Goal: Information Seeking & Learning: Learn about a topic

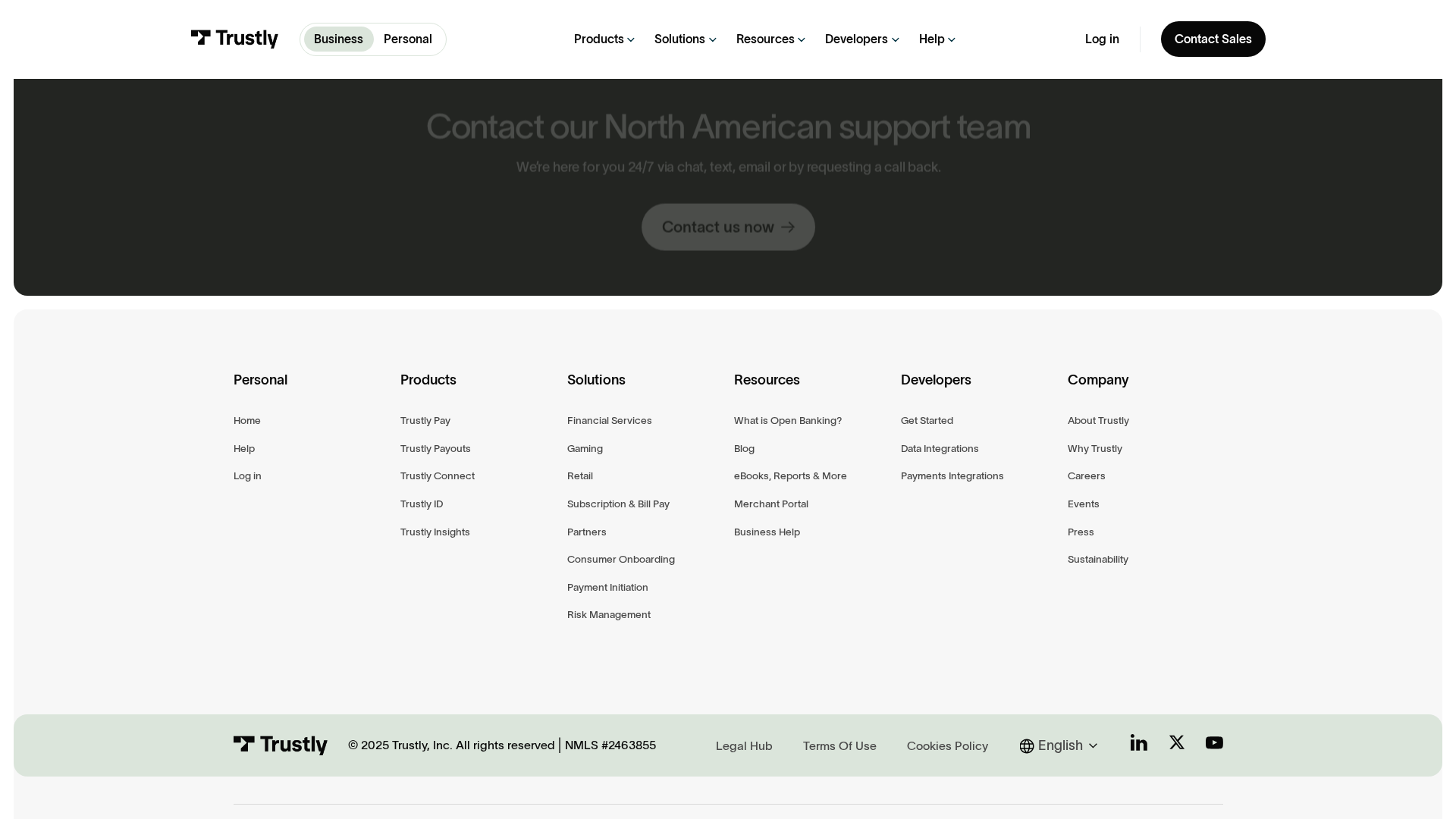
scroll to position [813, 0]
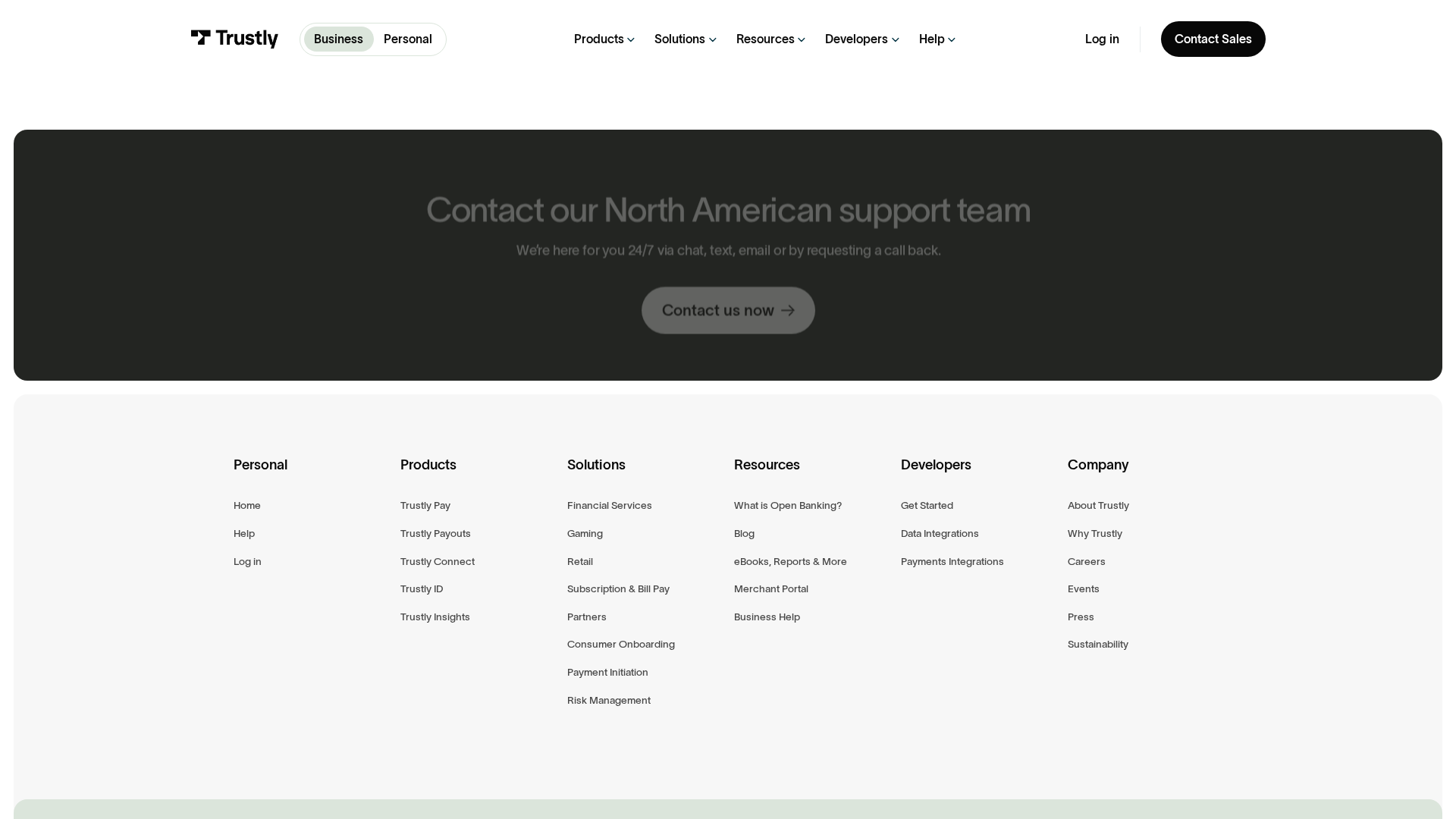
scroll to position [898, 0]
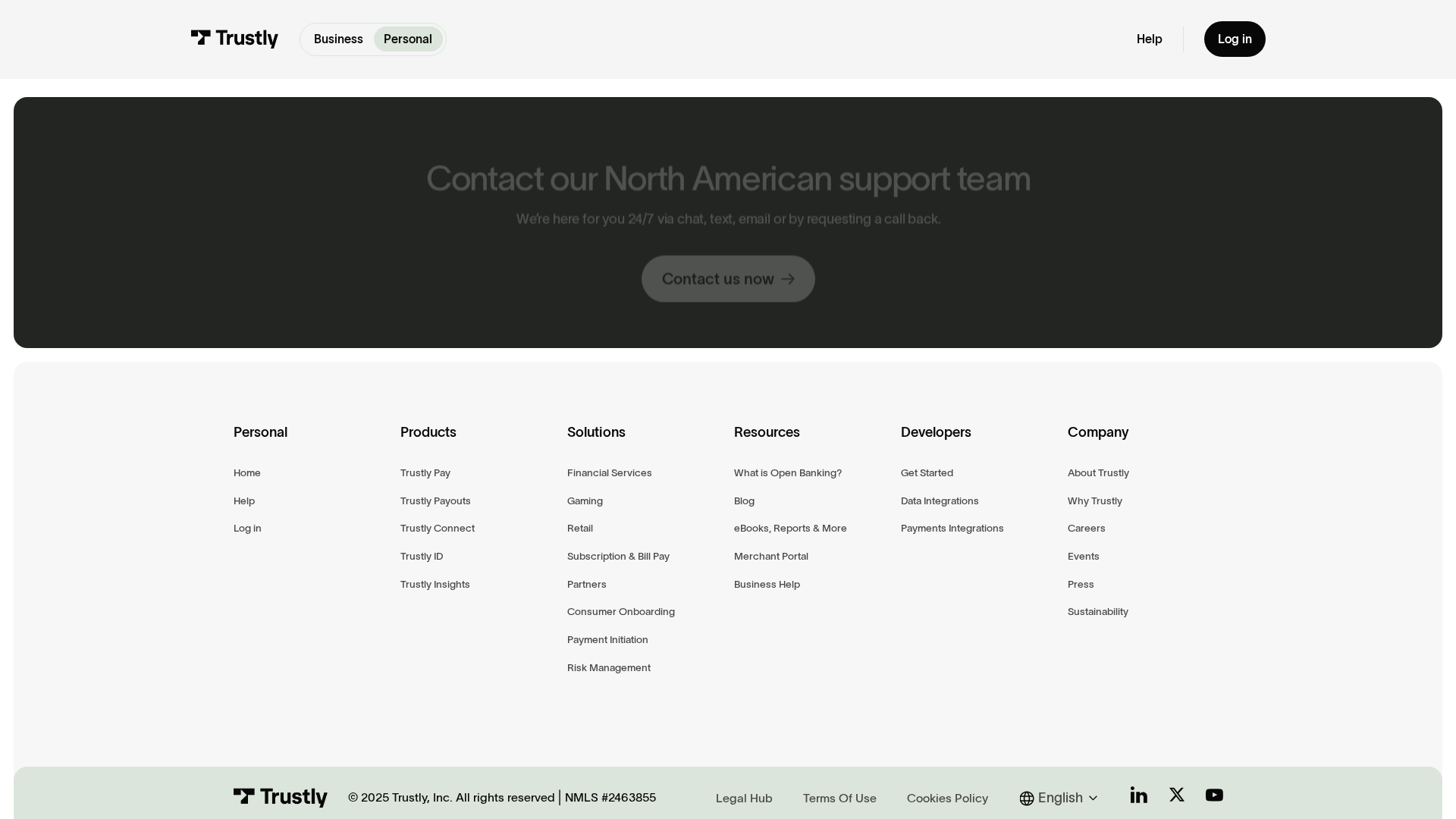
scroll to position [866, 0]
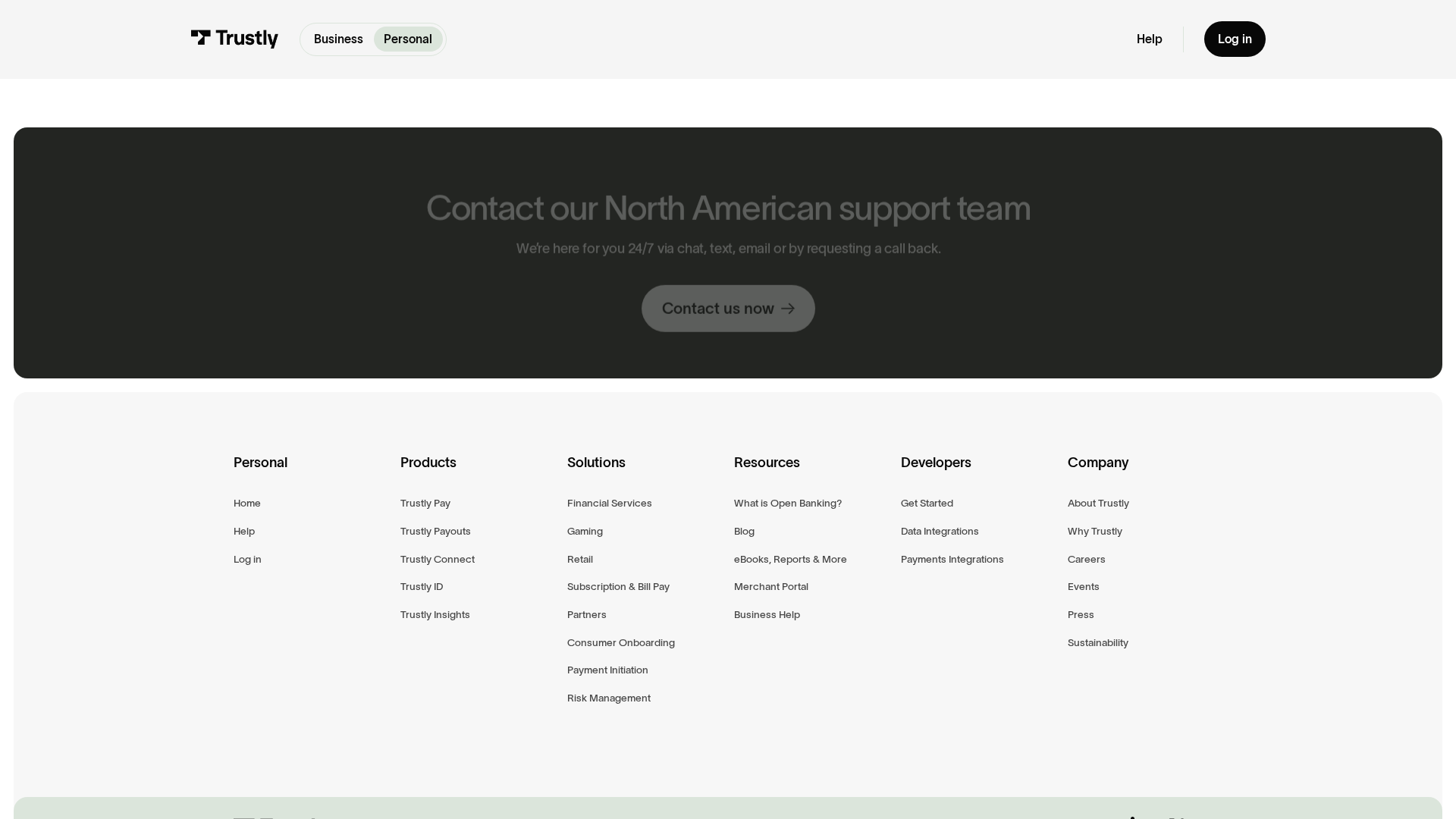
scroll to position [1604, 0]
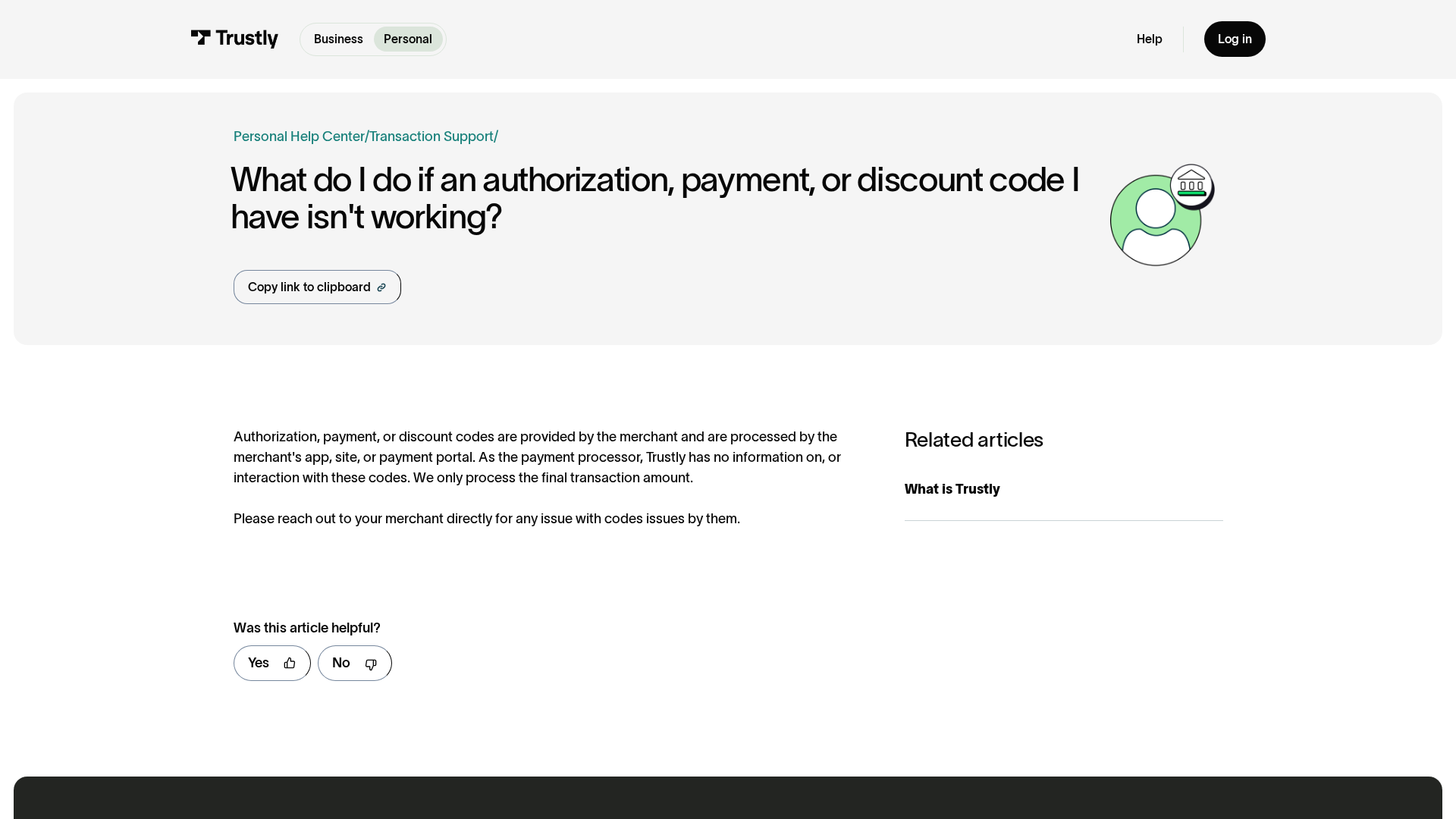
scroll to position [757, 0]
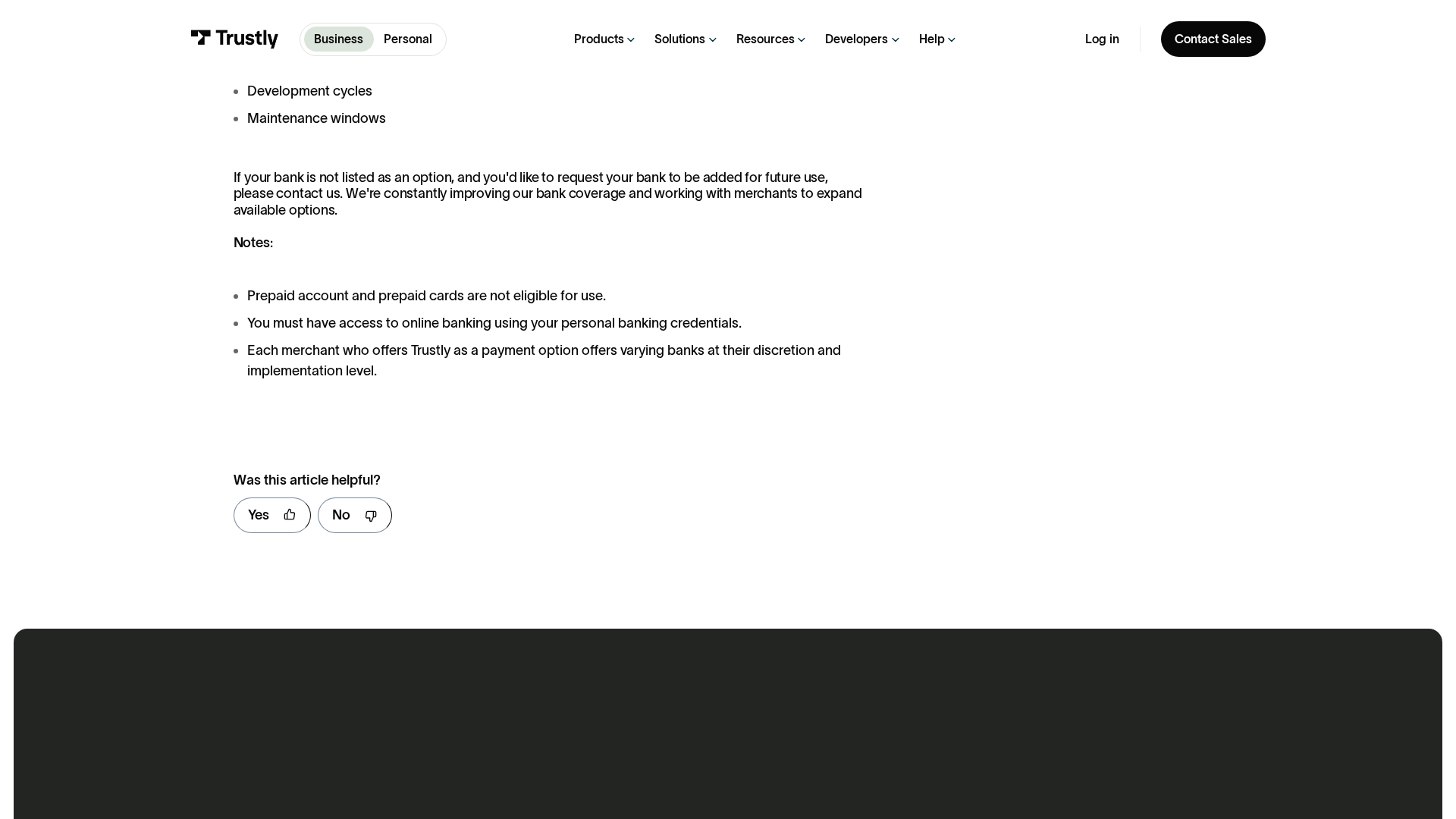
scroll to position [2106, 0]
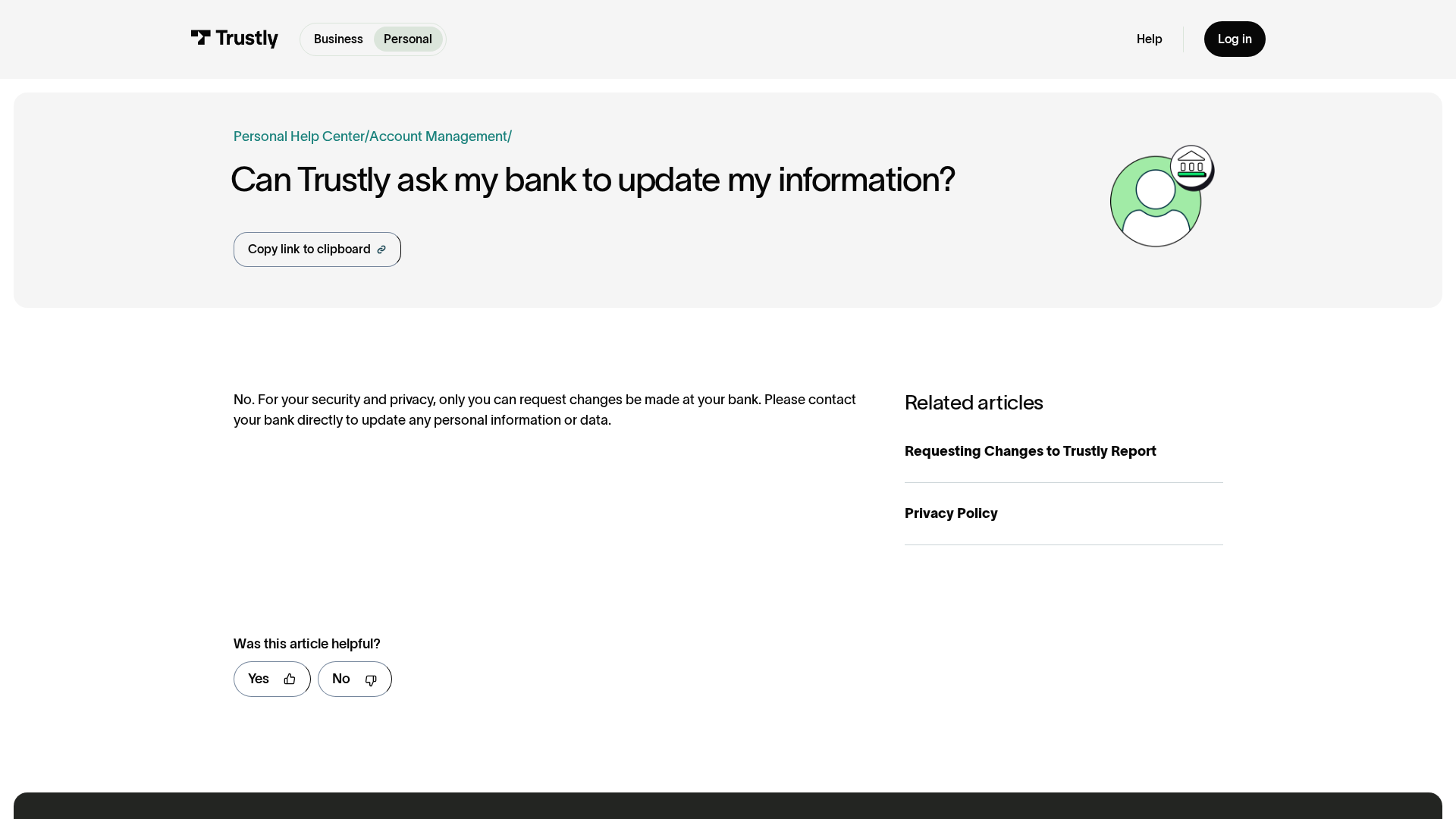
scroll to position [774, 0]
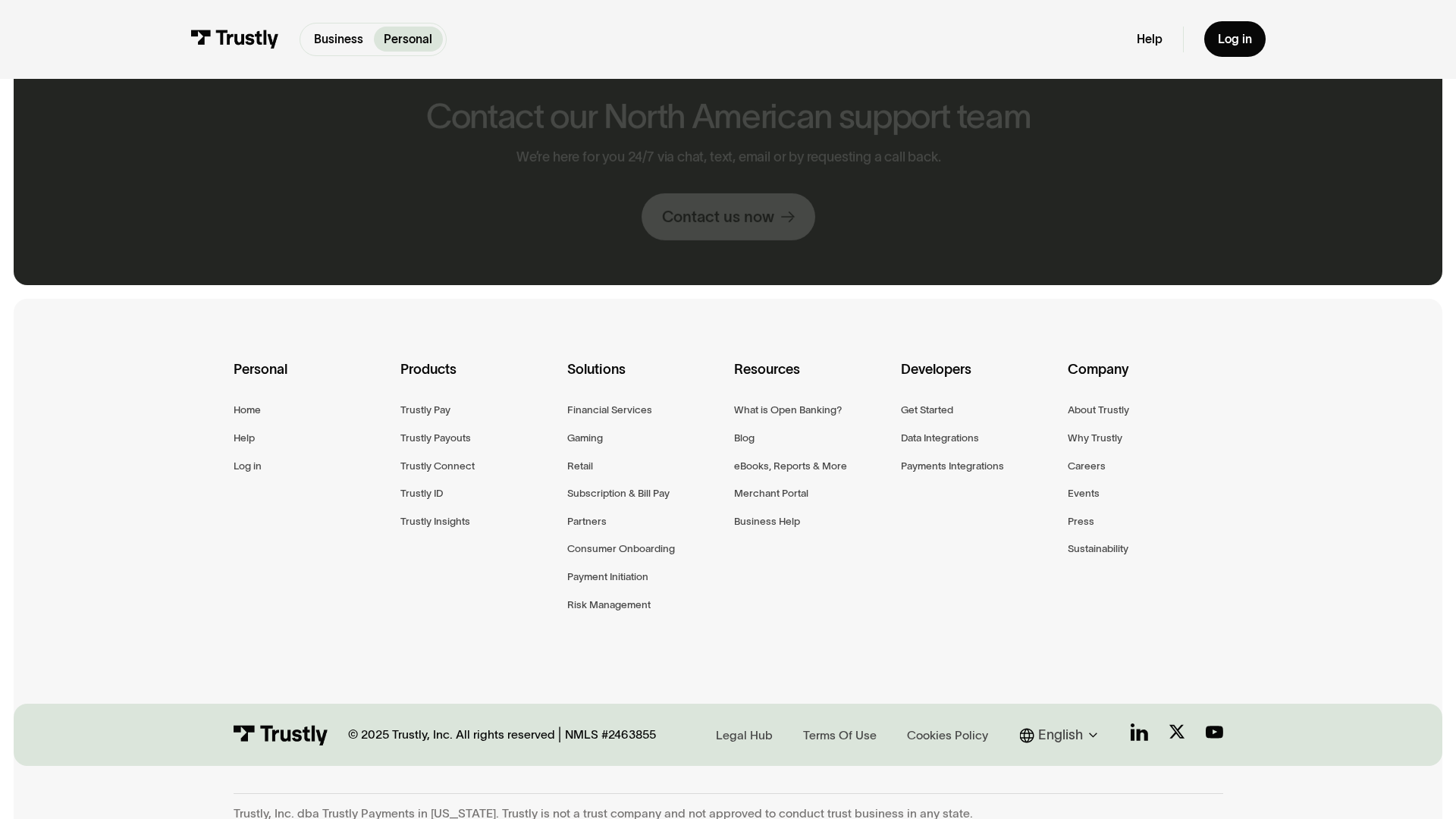
scroll to position [803, 0]
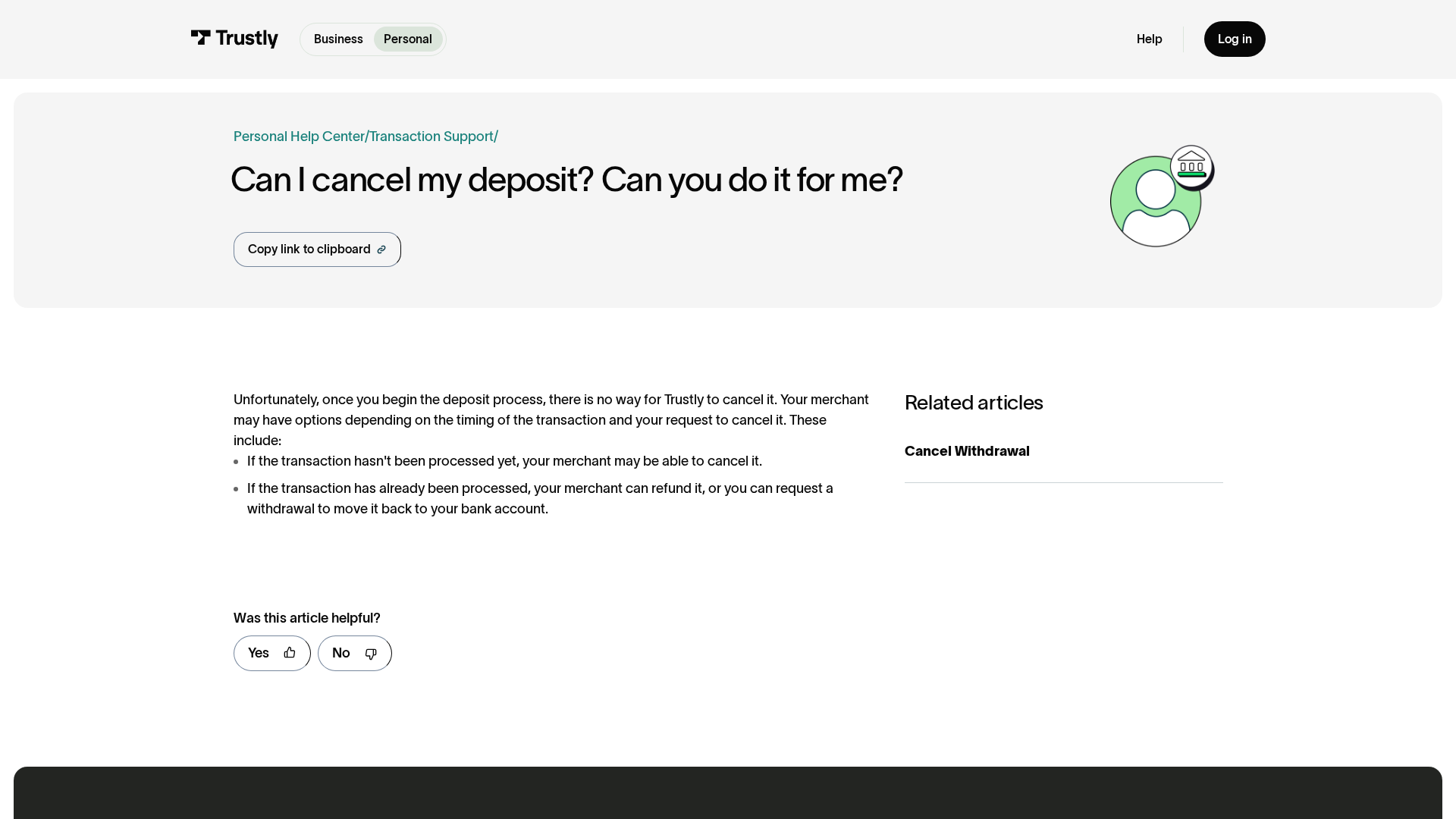
scroll to position [748, 0]
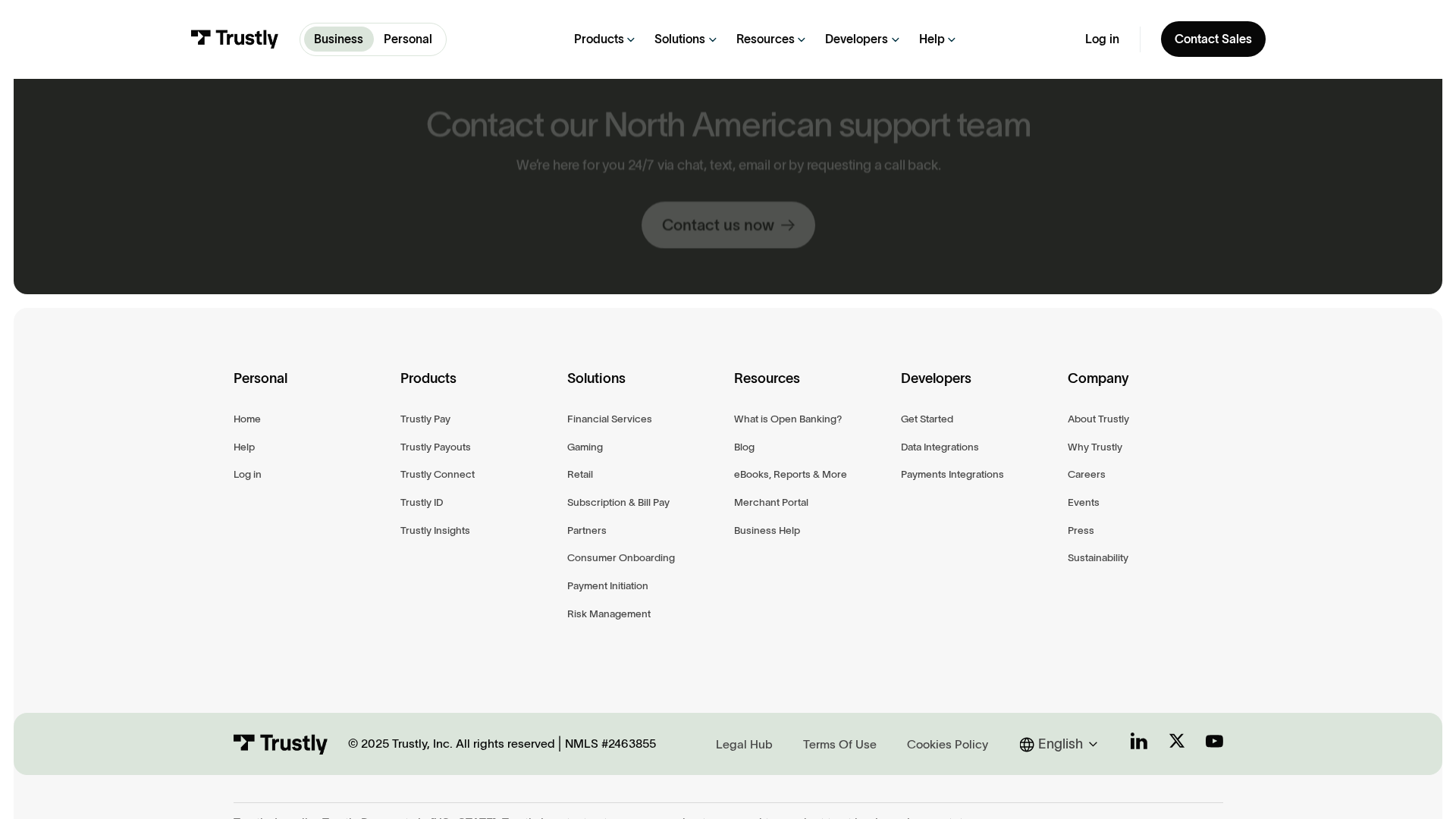
scroll to position [812, 0]
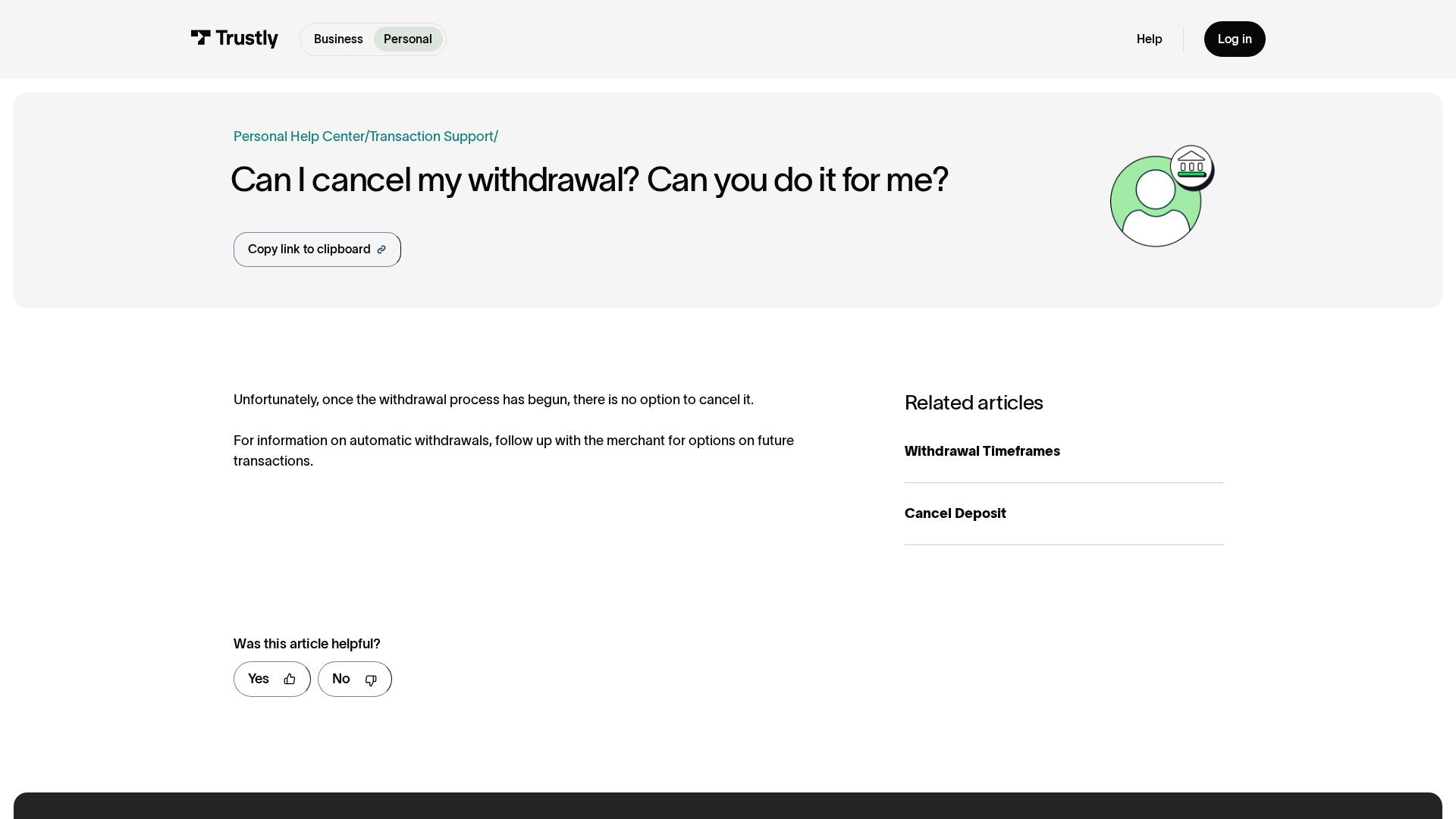
scroll to position [774, 0]
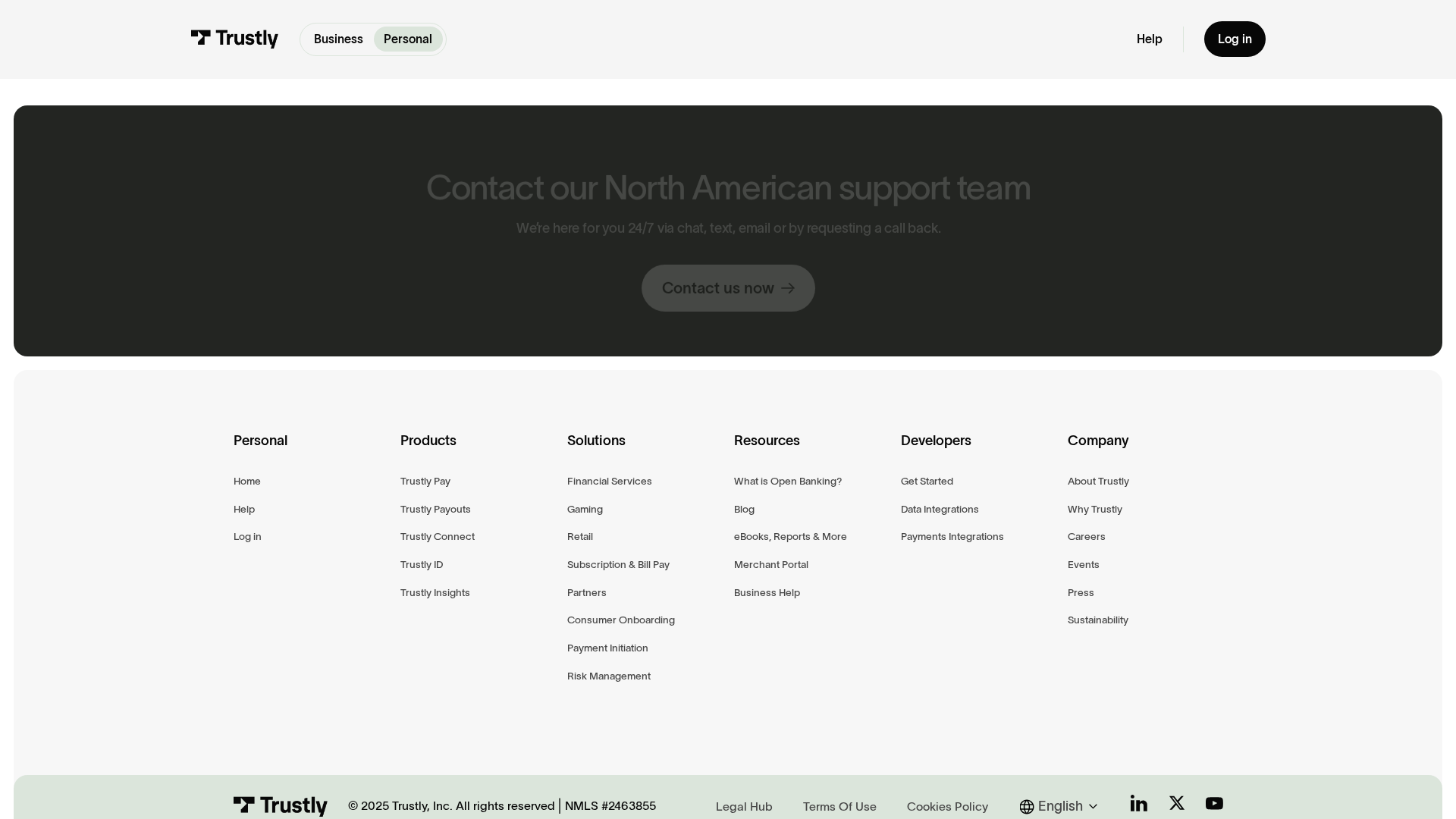
scroll to position [874, 0]
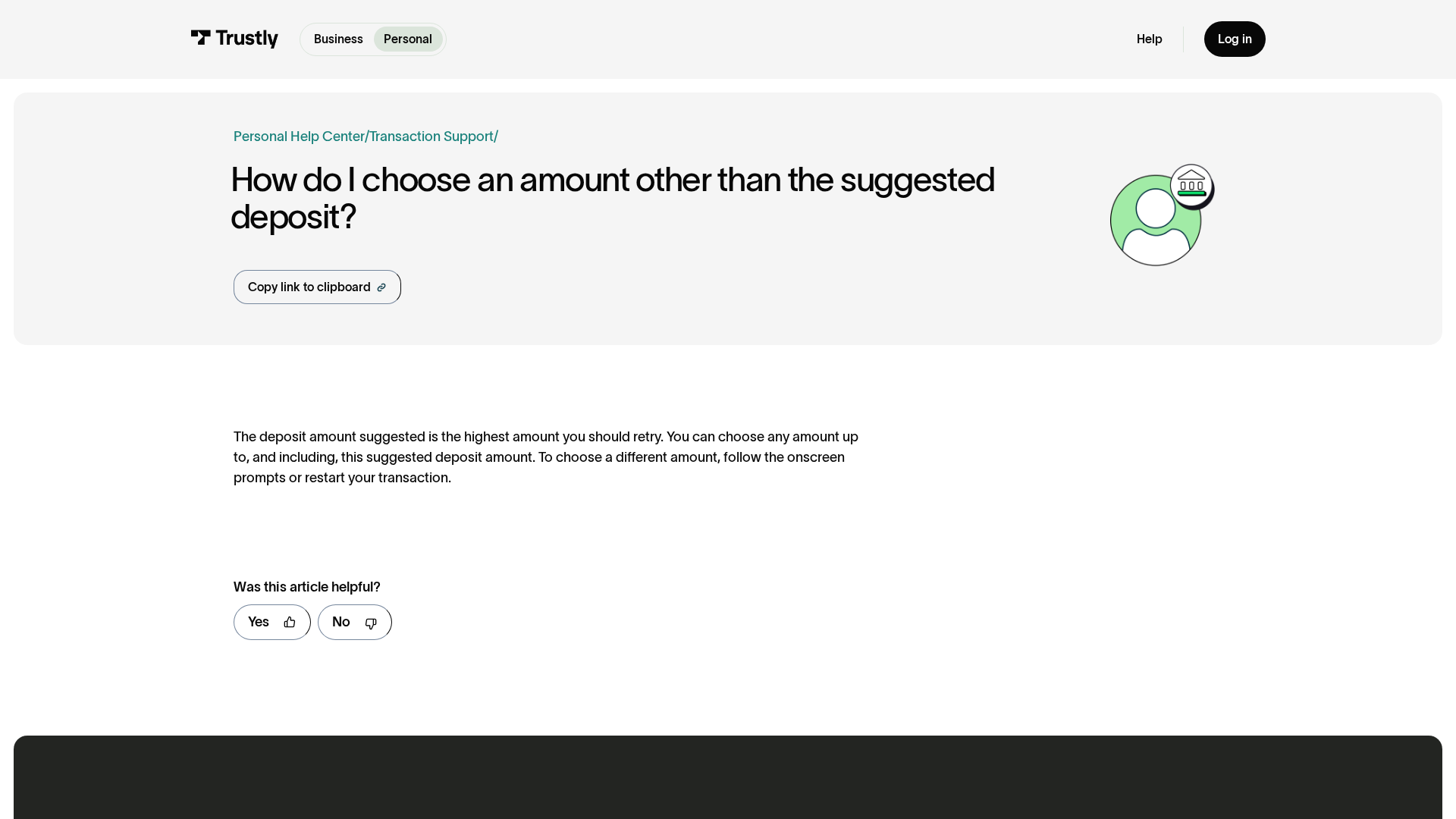
scroll to position [716, 0]
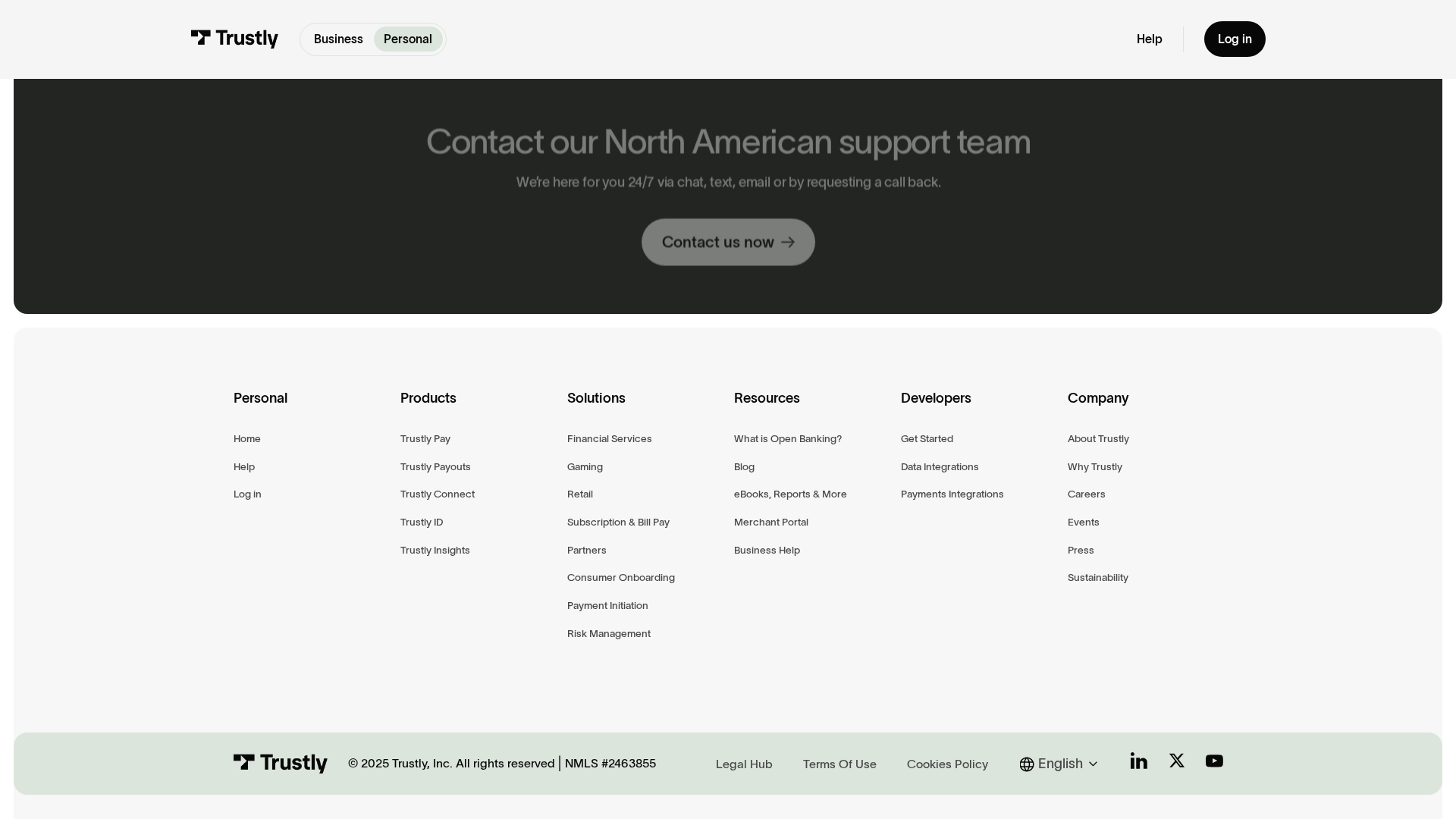
scroll to position [831, 0]
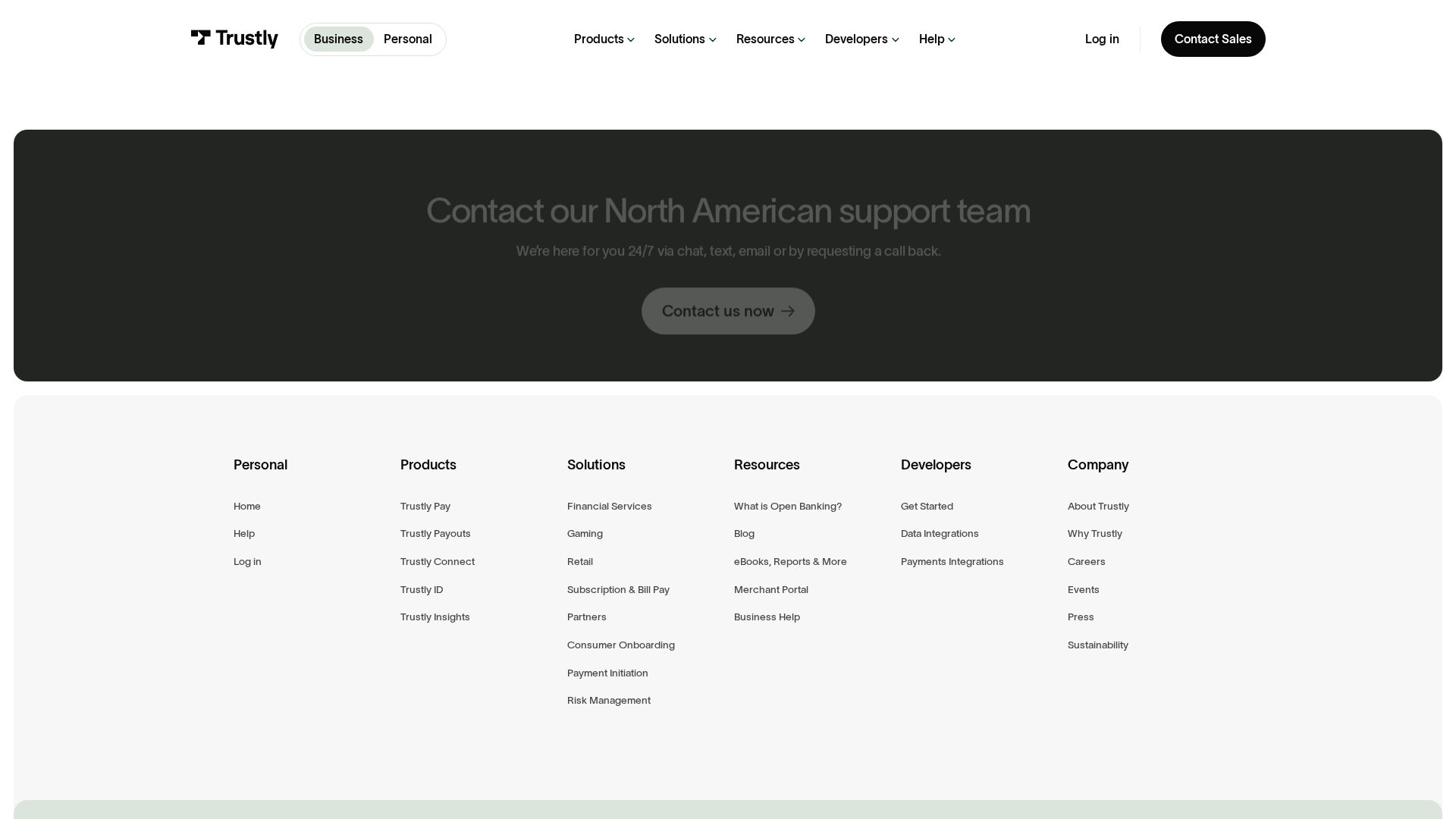
scroll to position [898, 0]
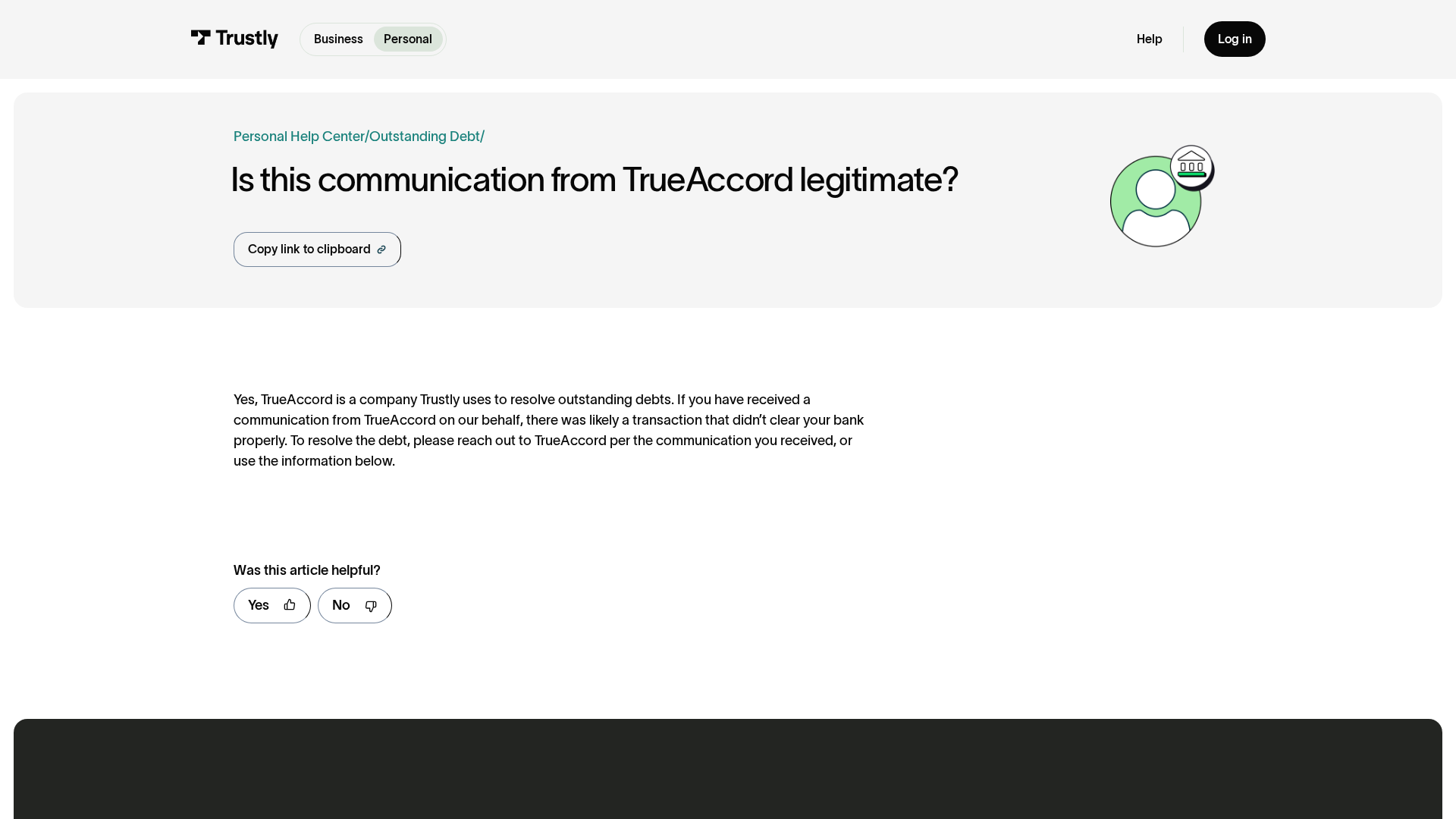
scroll to position [700, 0]
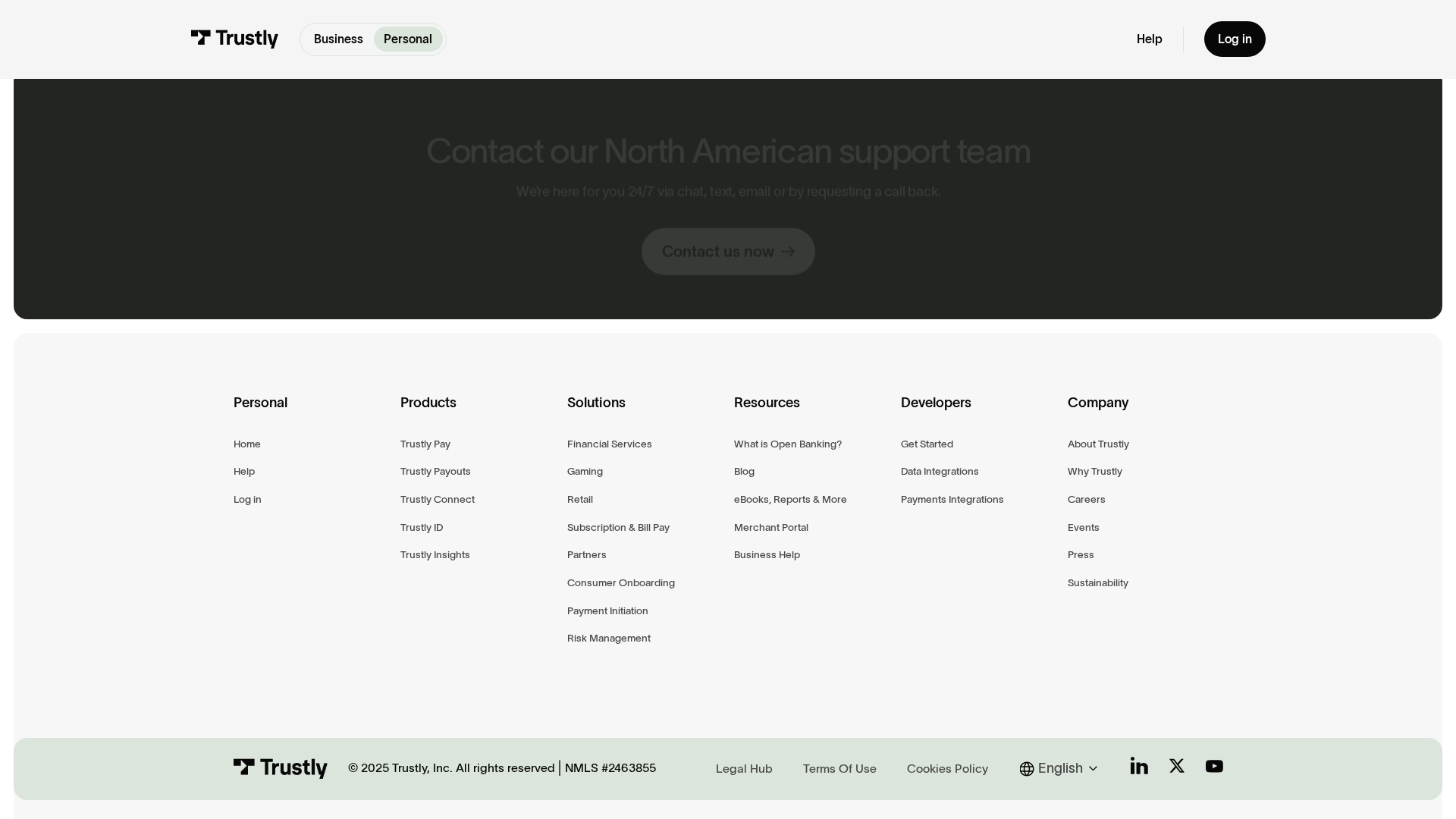
scroll to position [836, 0]
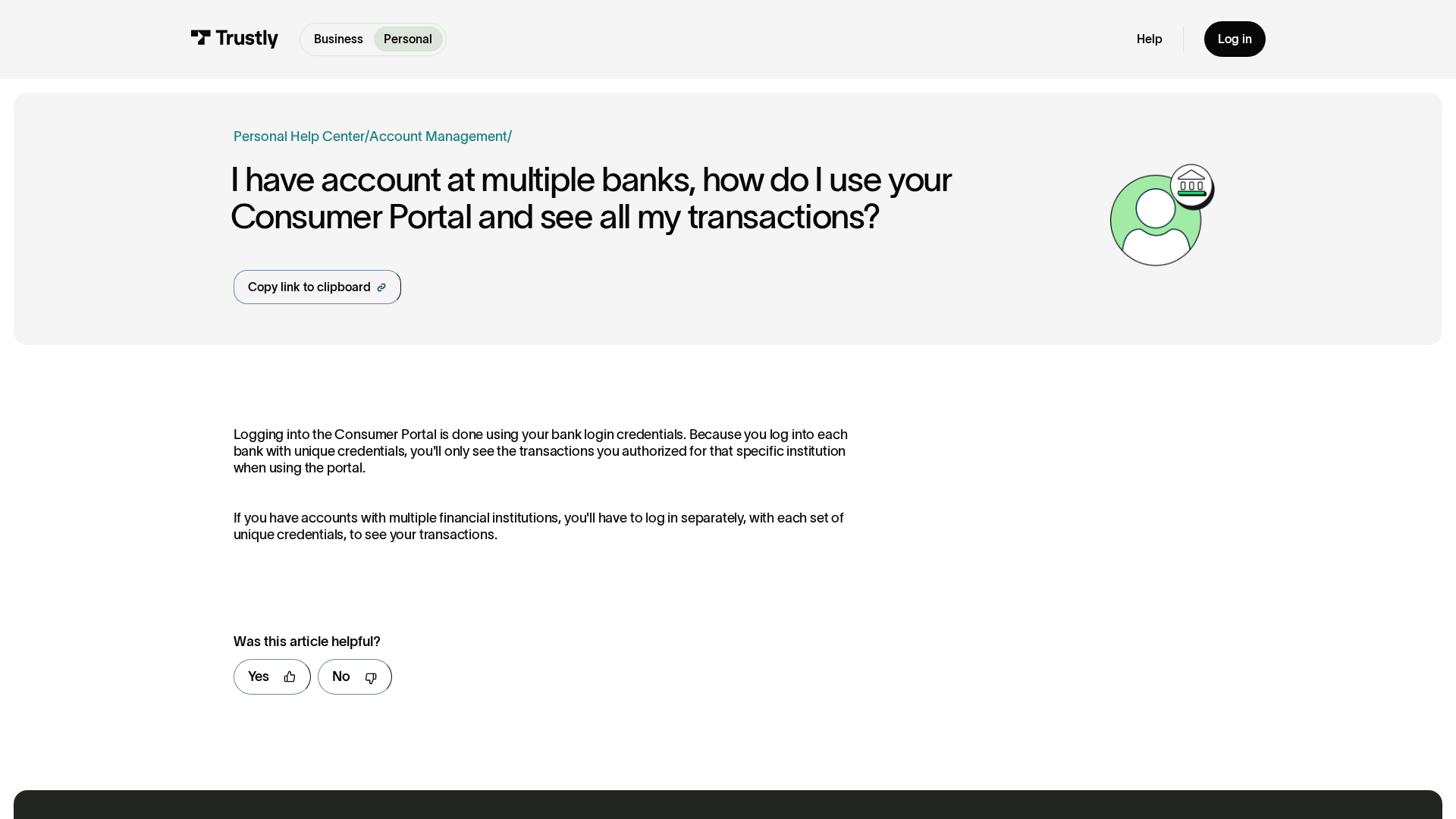
scroll to position [771, 0]
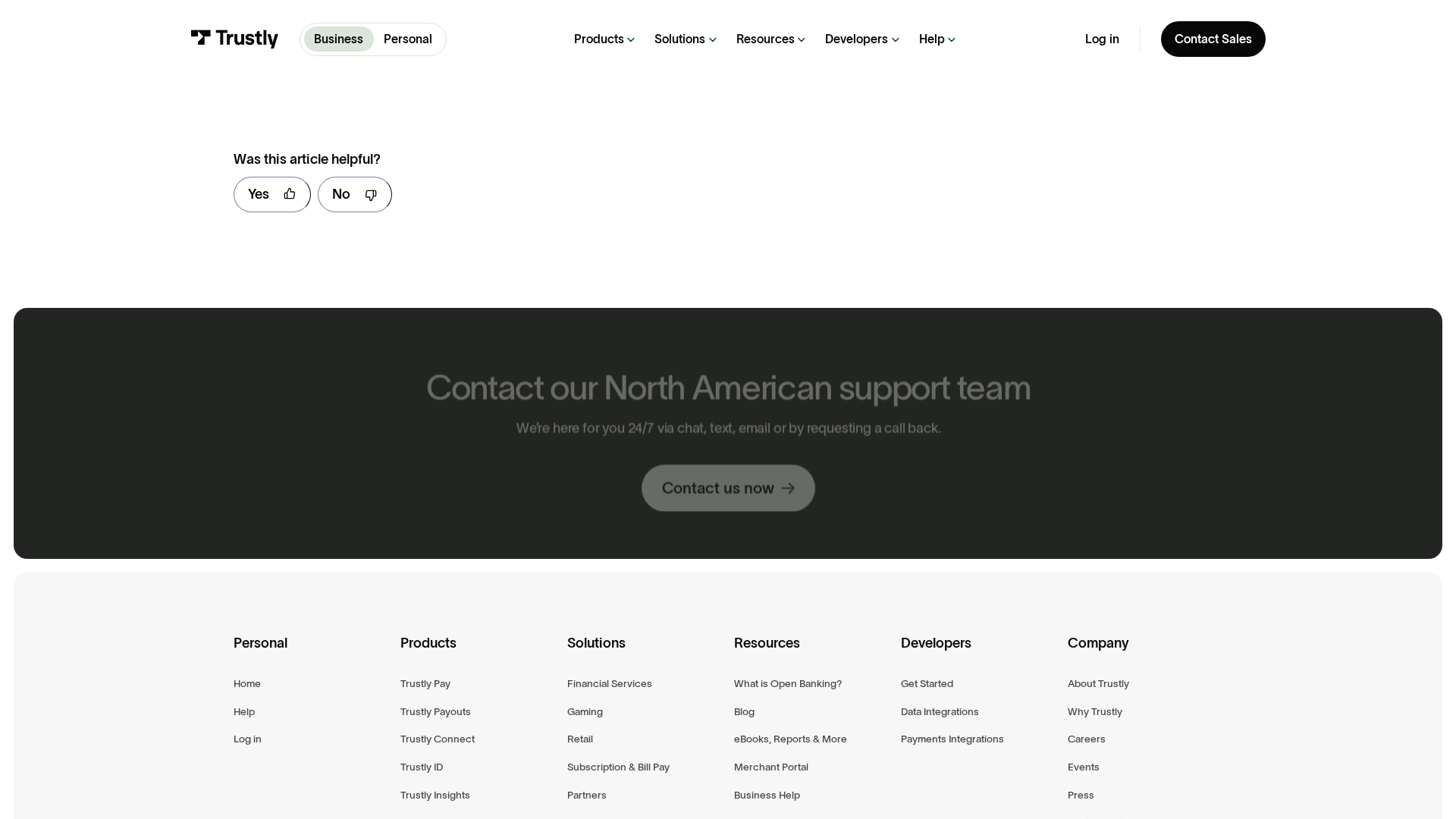
scroll to position [1055, 0]
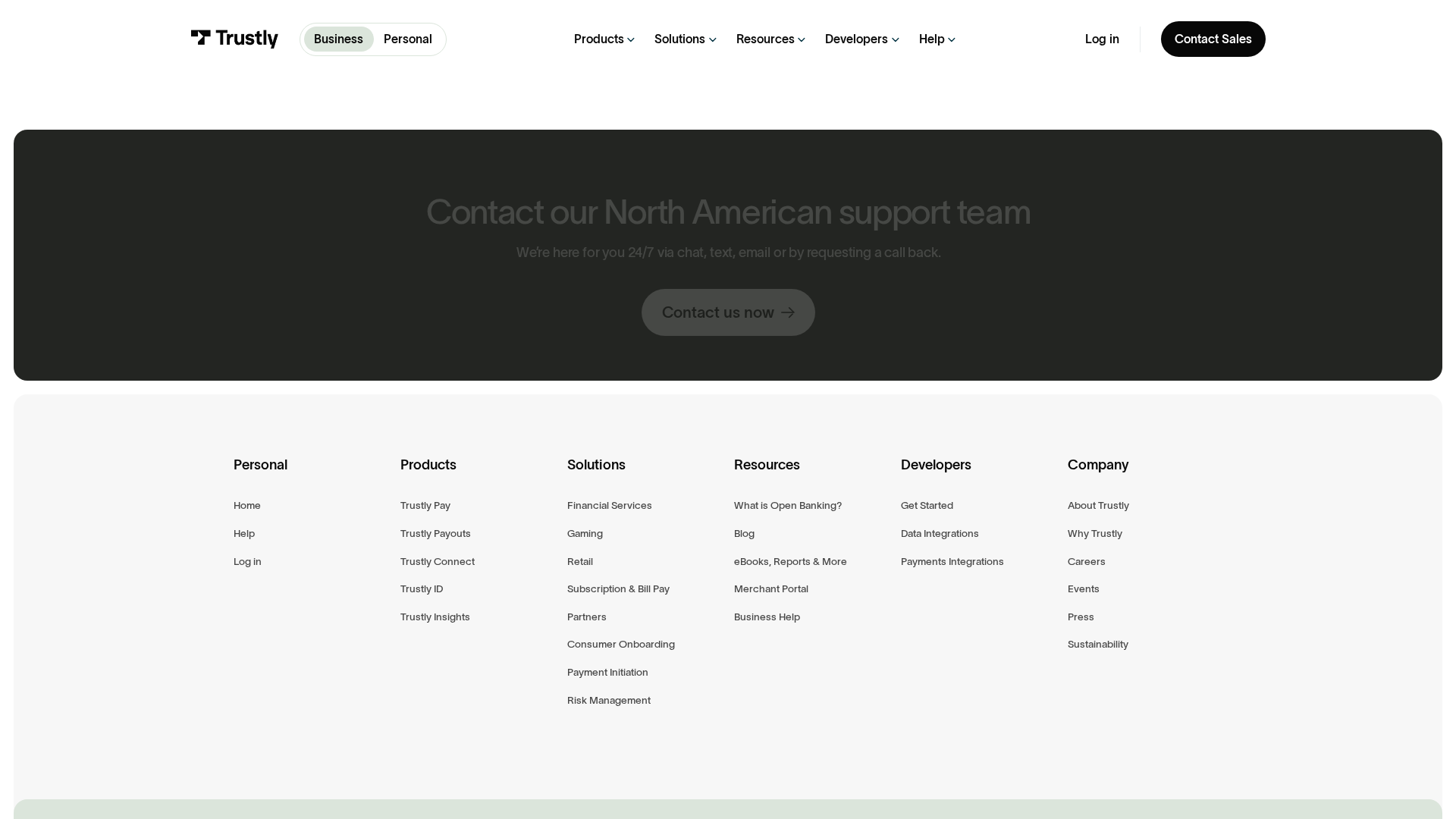
scroll to position [898, 0]
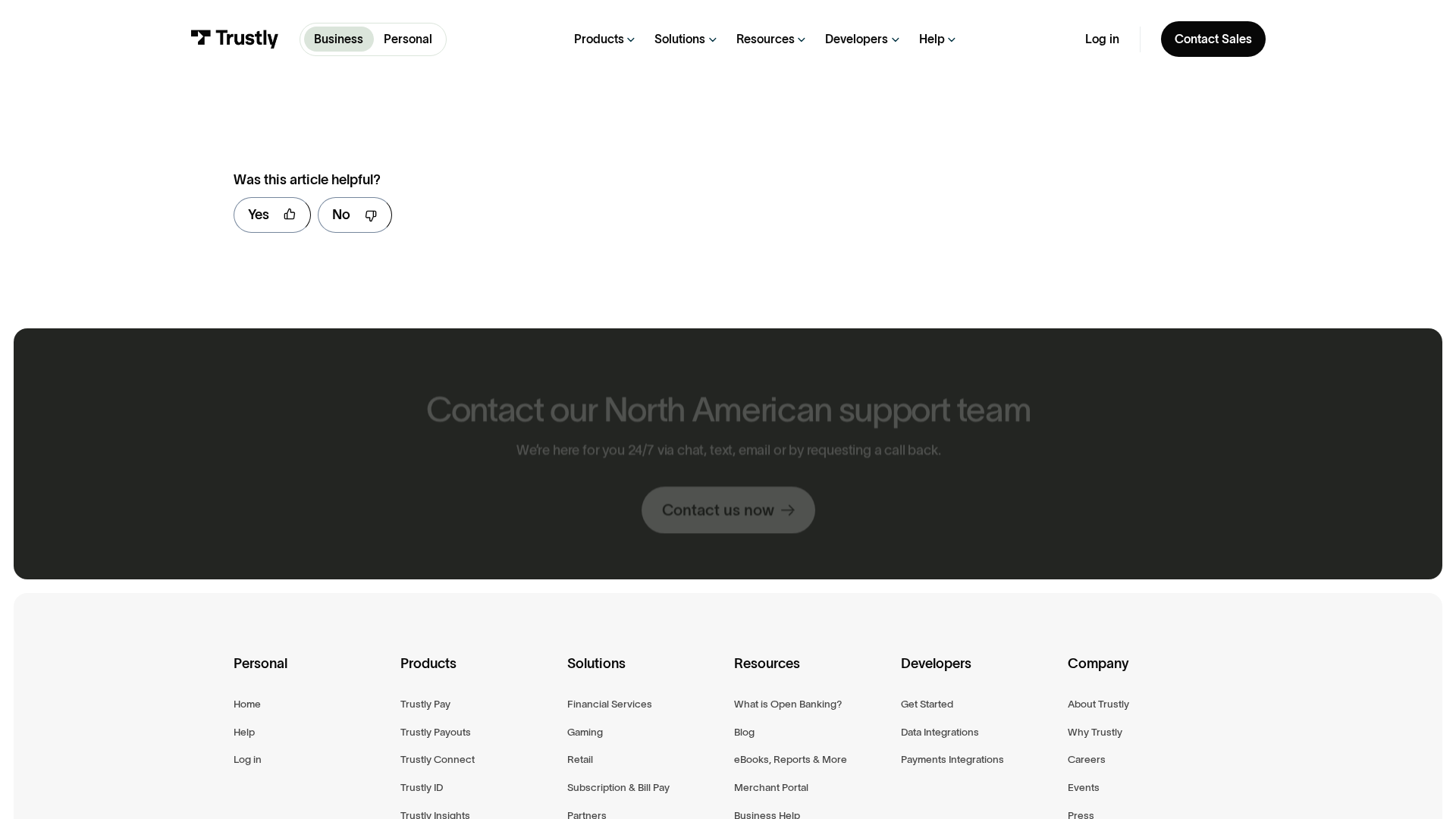
scroll to position [1096, 0]
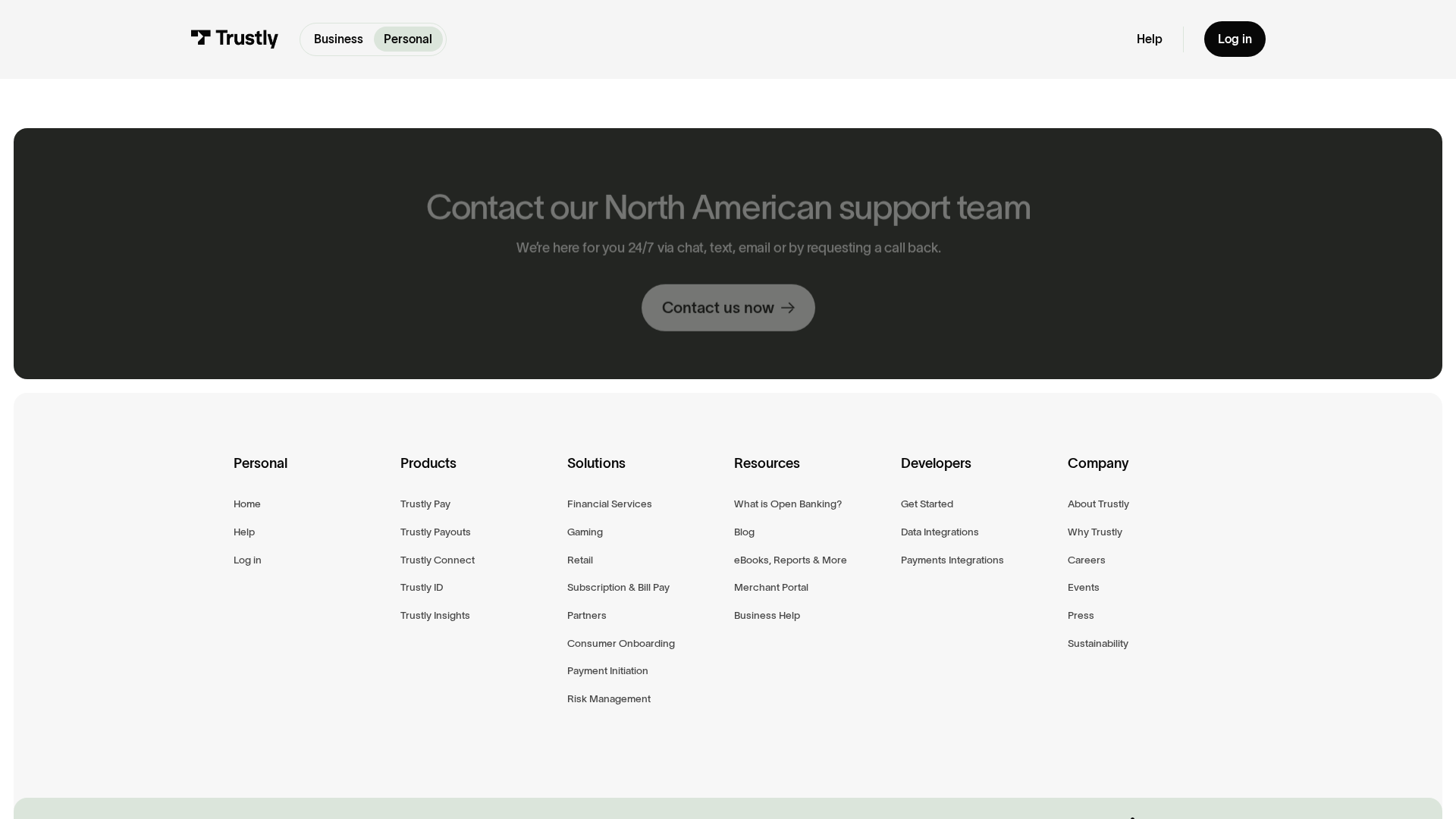
scroll to position [896, 0]
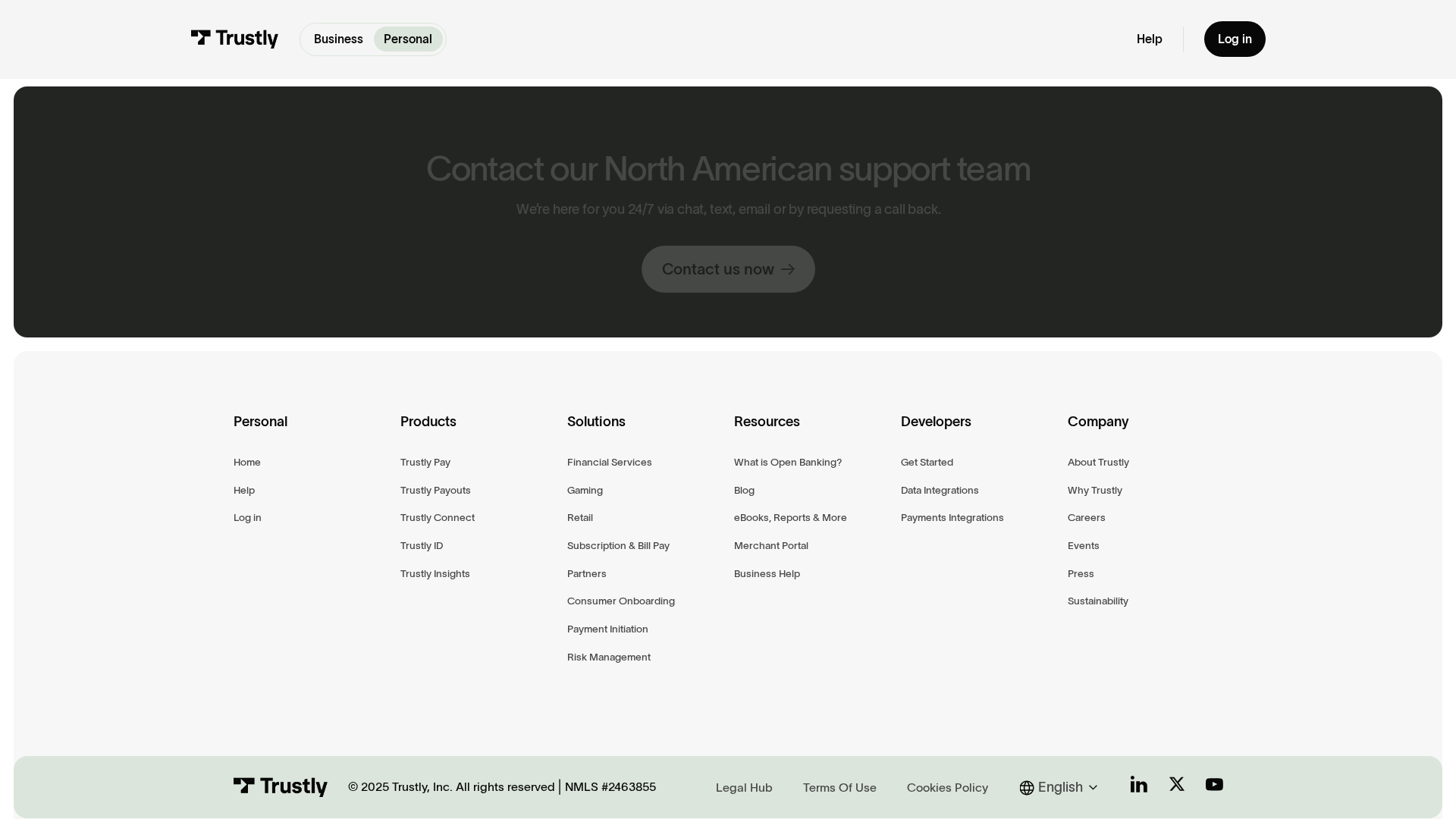
scroll to position [856, 0]
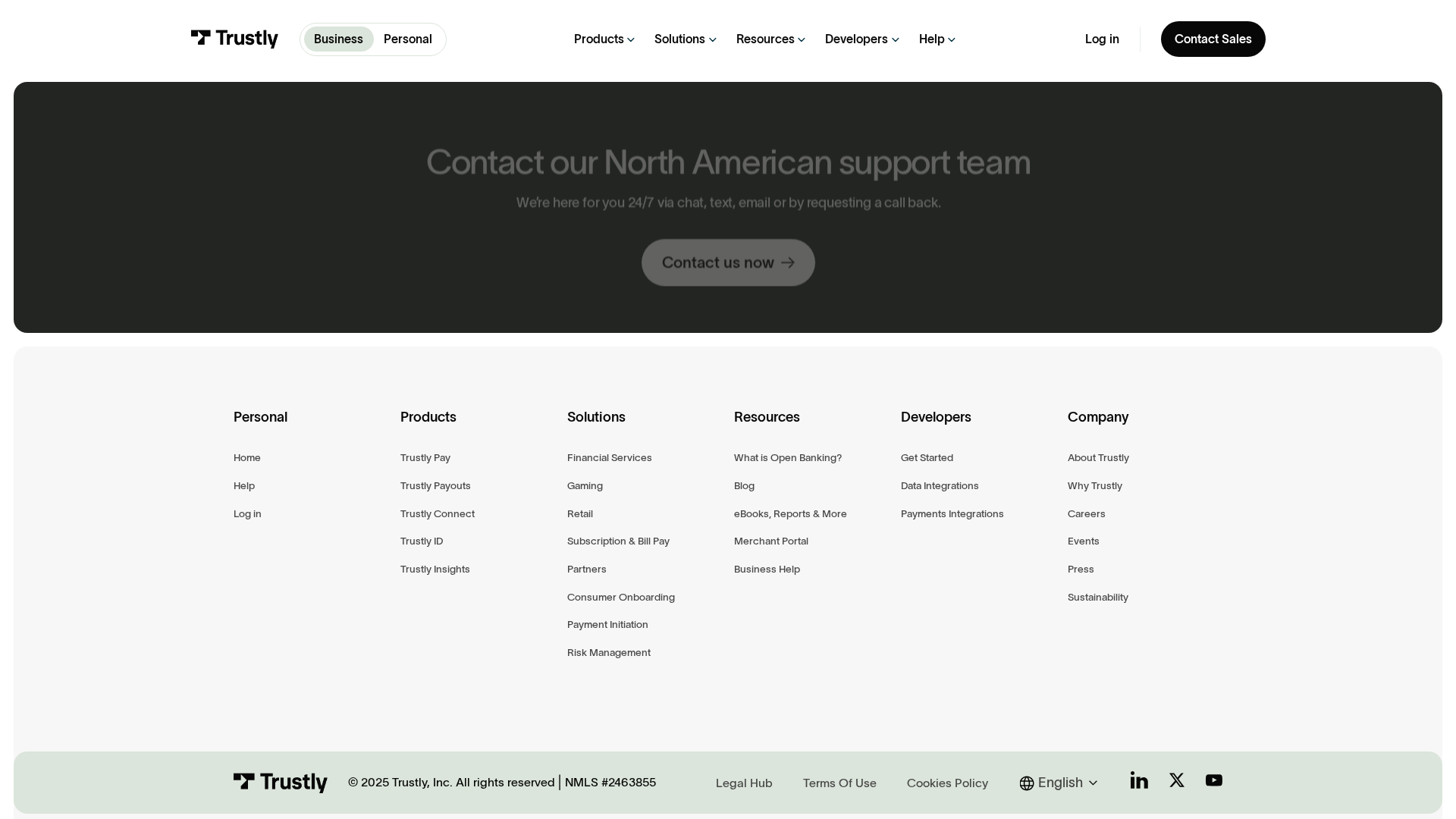
scroll to position [850, 0]
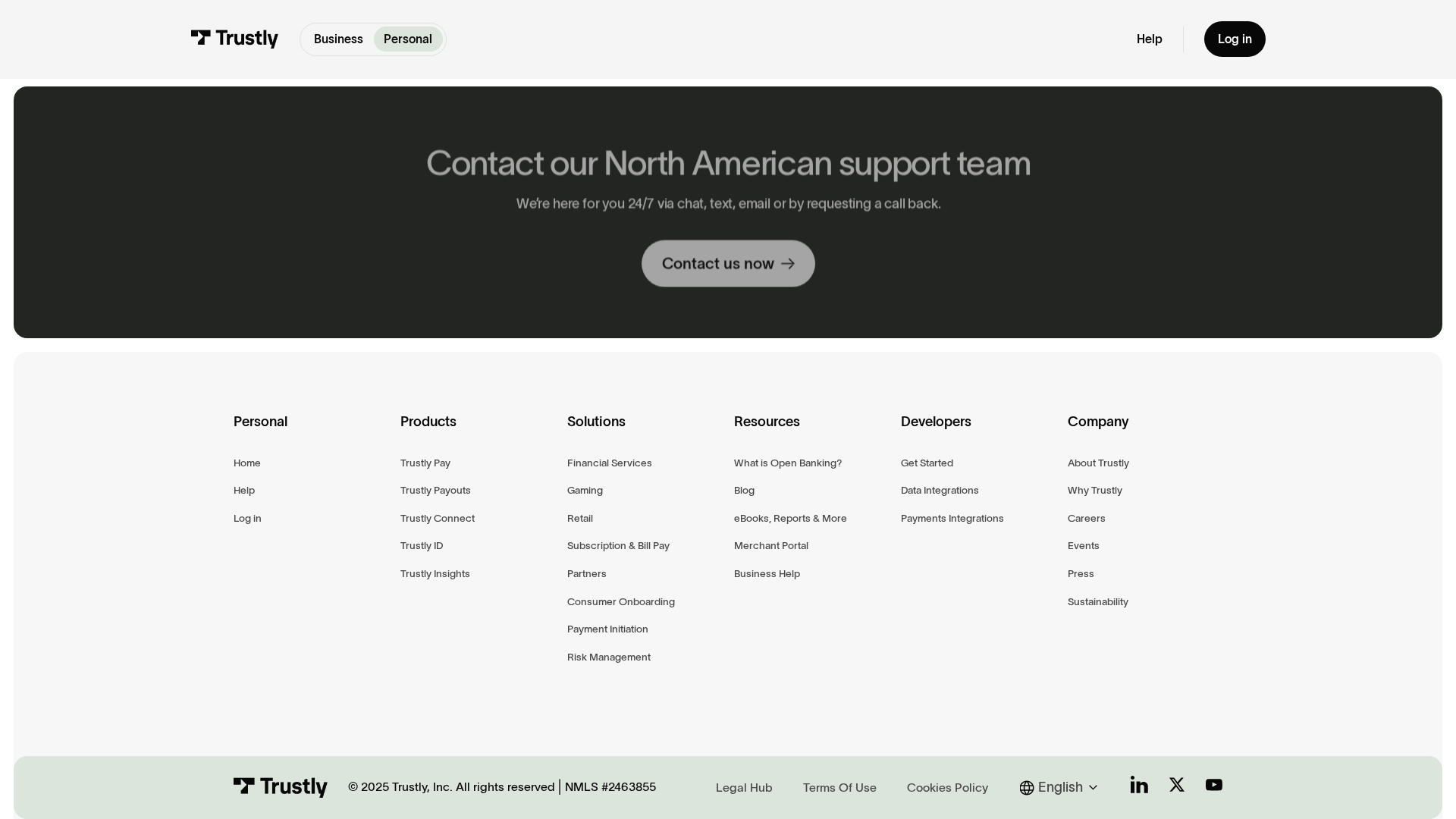
scroll to position [855, 0]
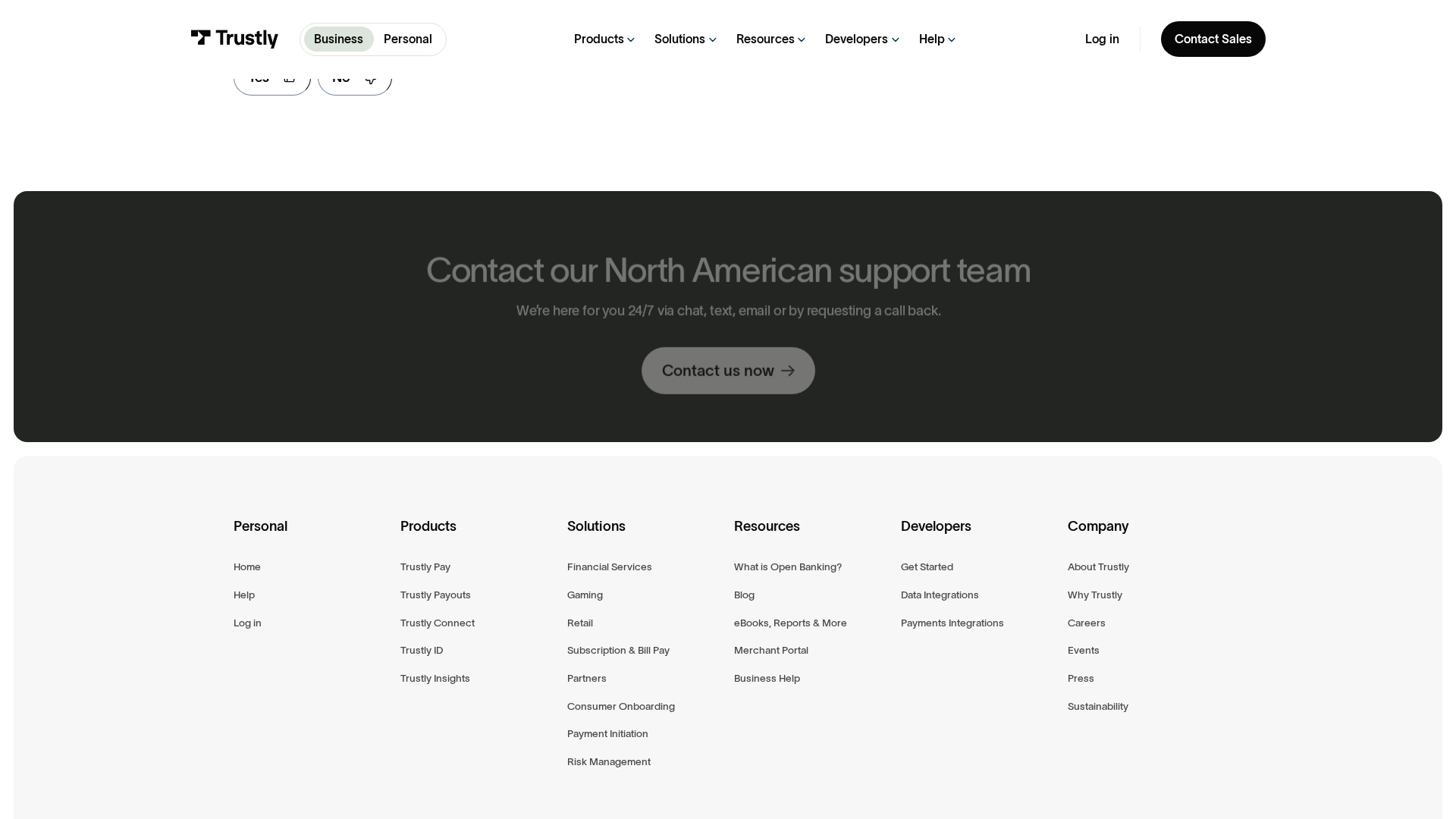
scroll to position [959, 0]
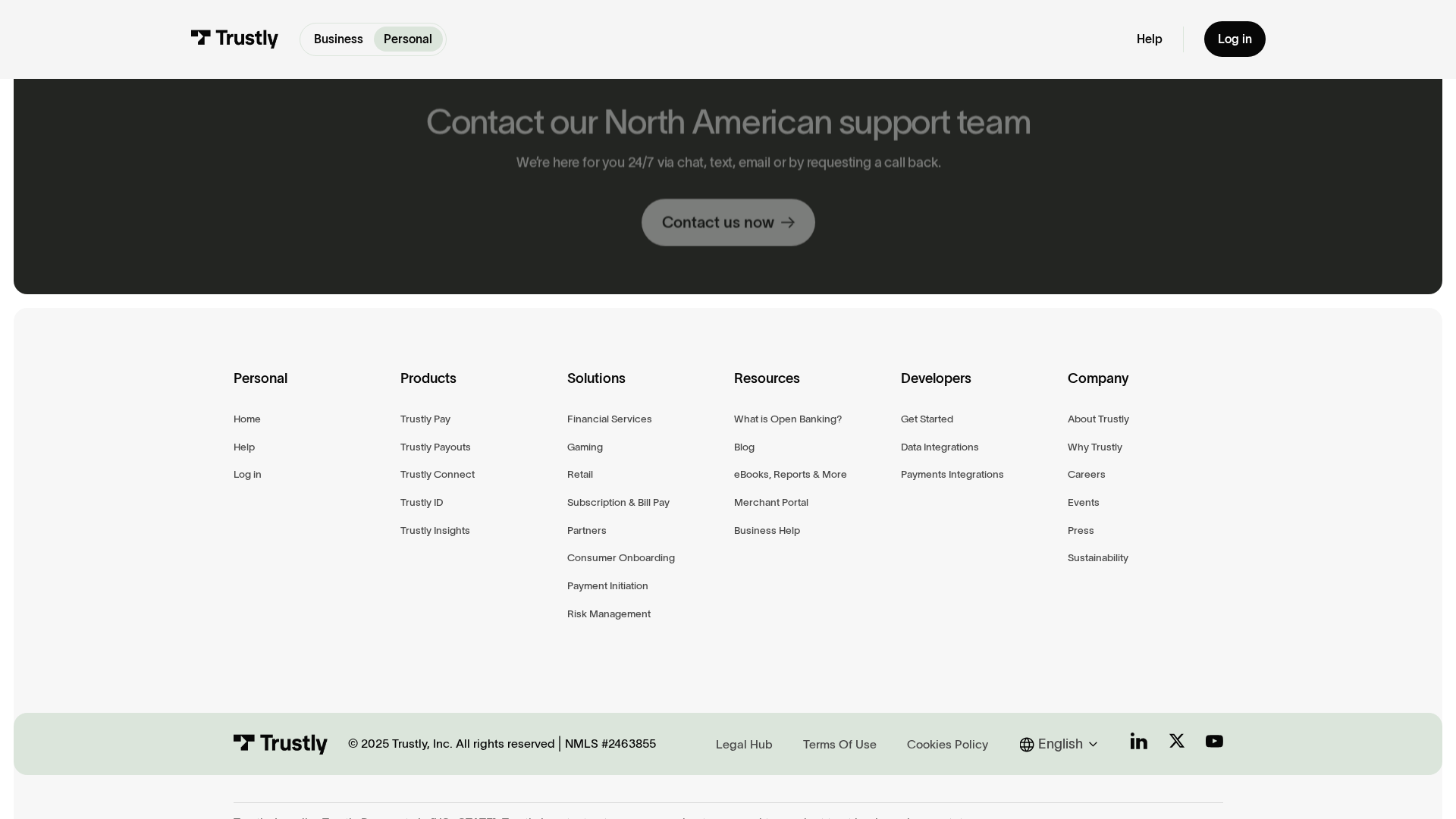
scroll to position [812, 0]
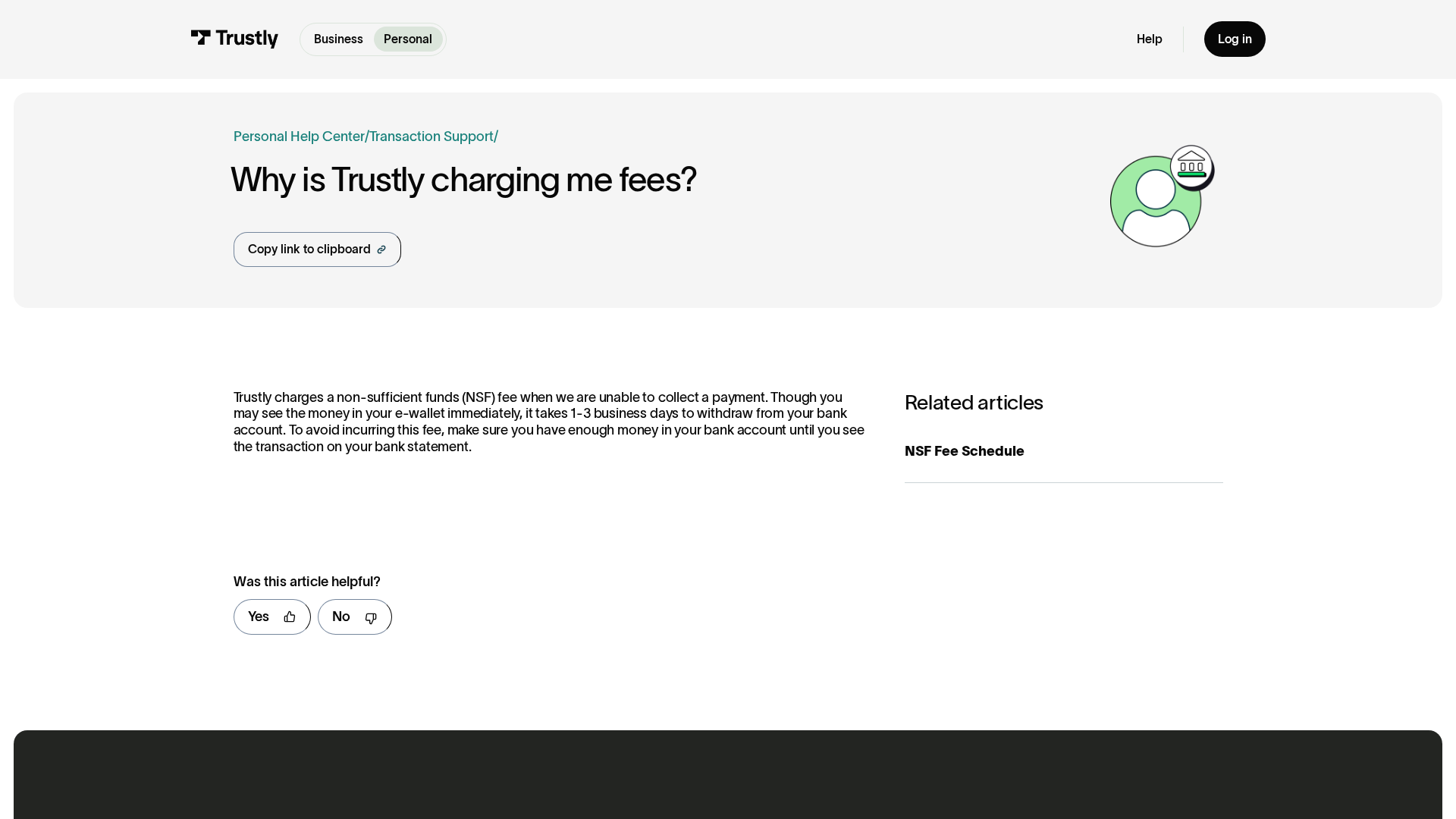
scroll to position [711, 0]
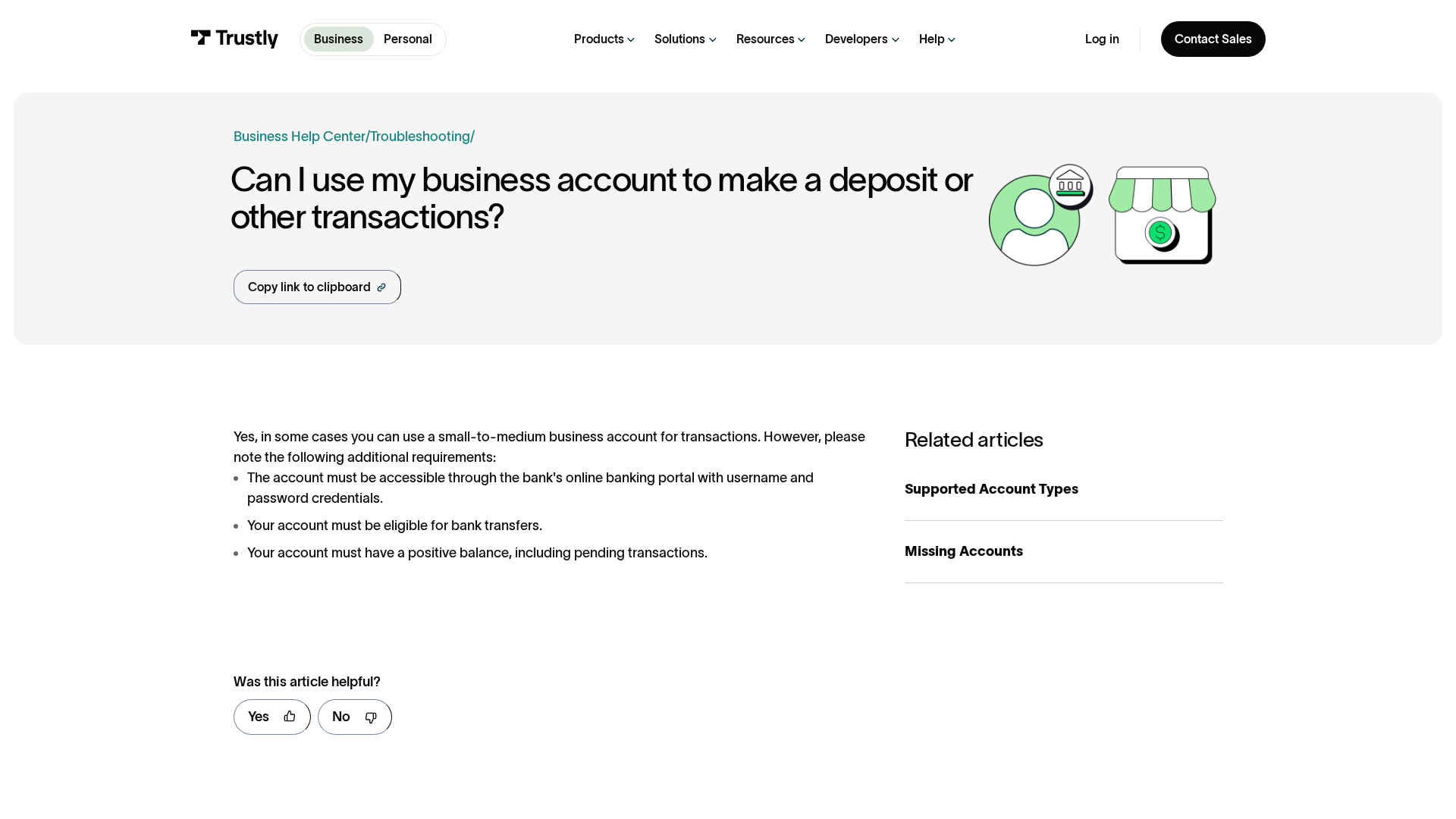
scroll to position [787, 0]
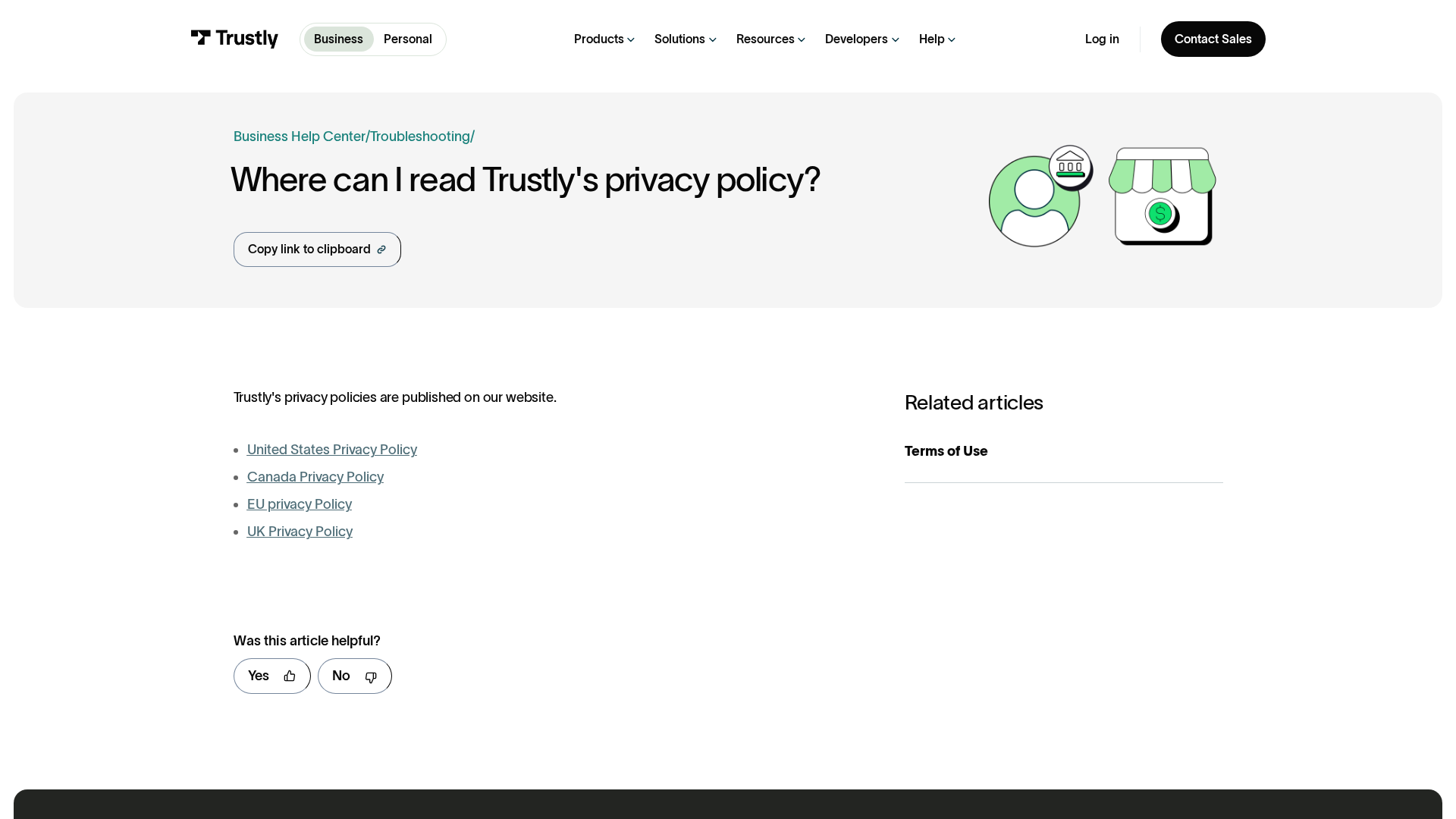
scroll to position [771, 0]
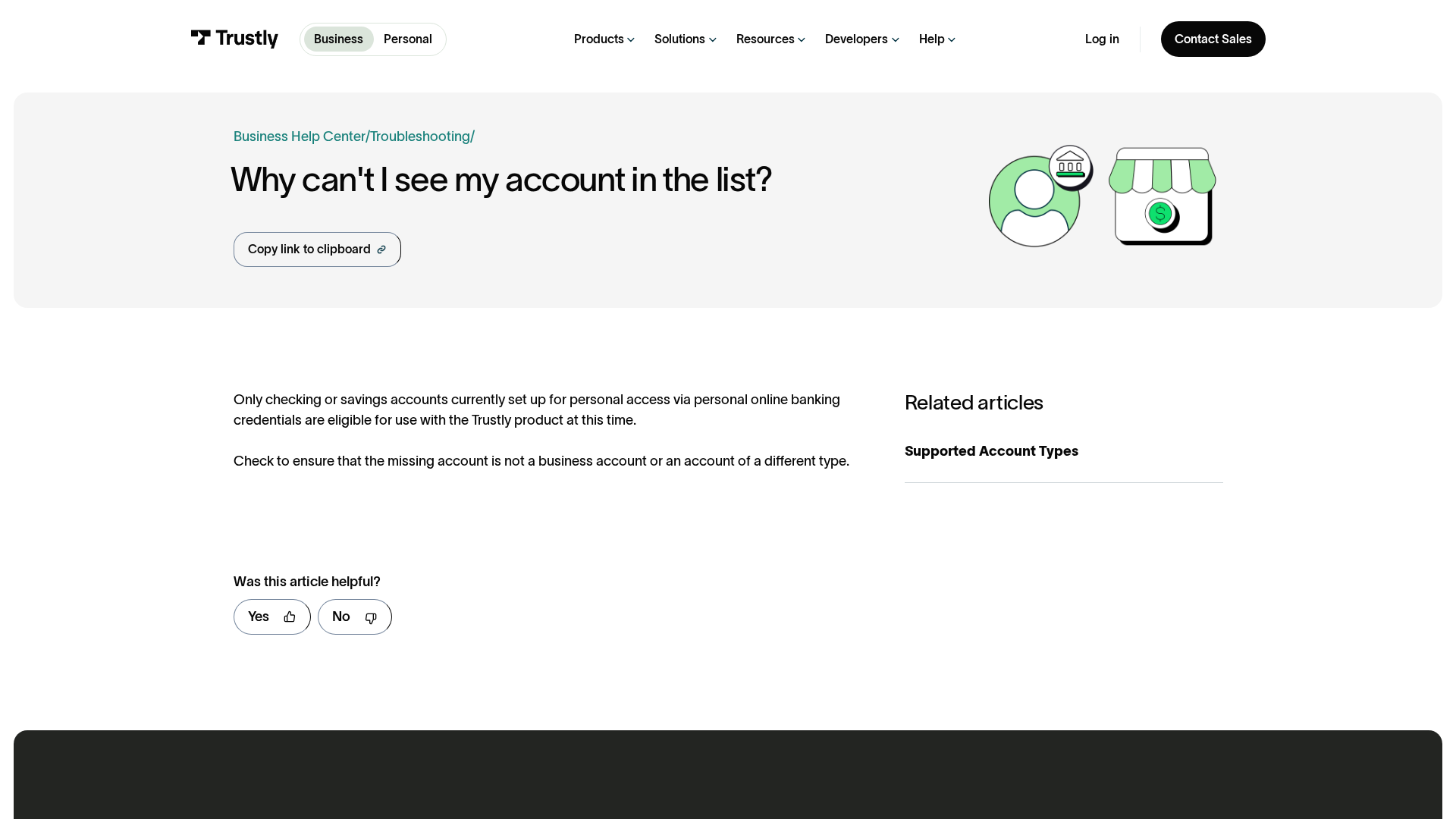
scroll to position [711, 0]
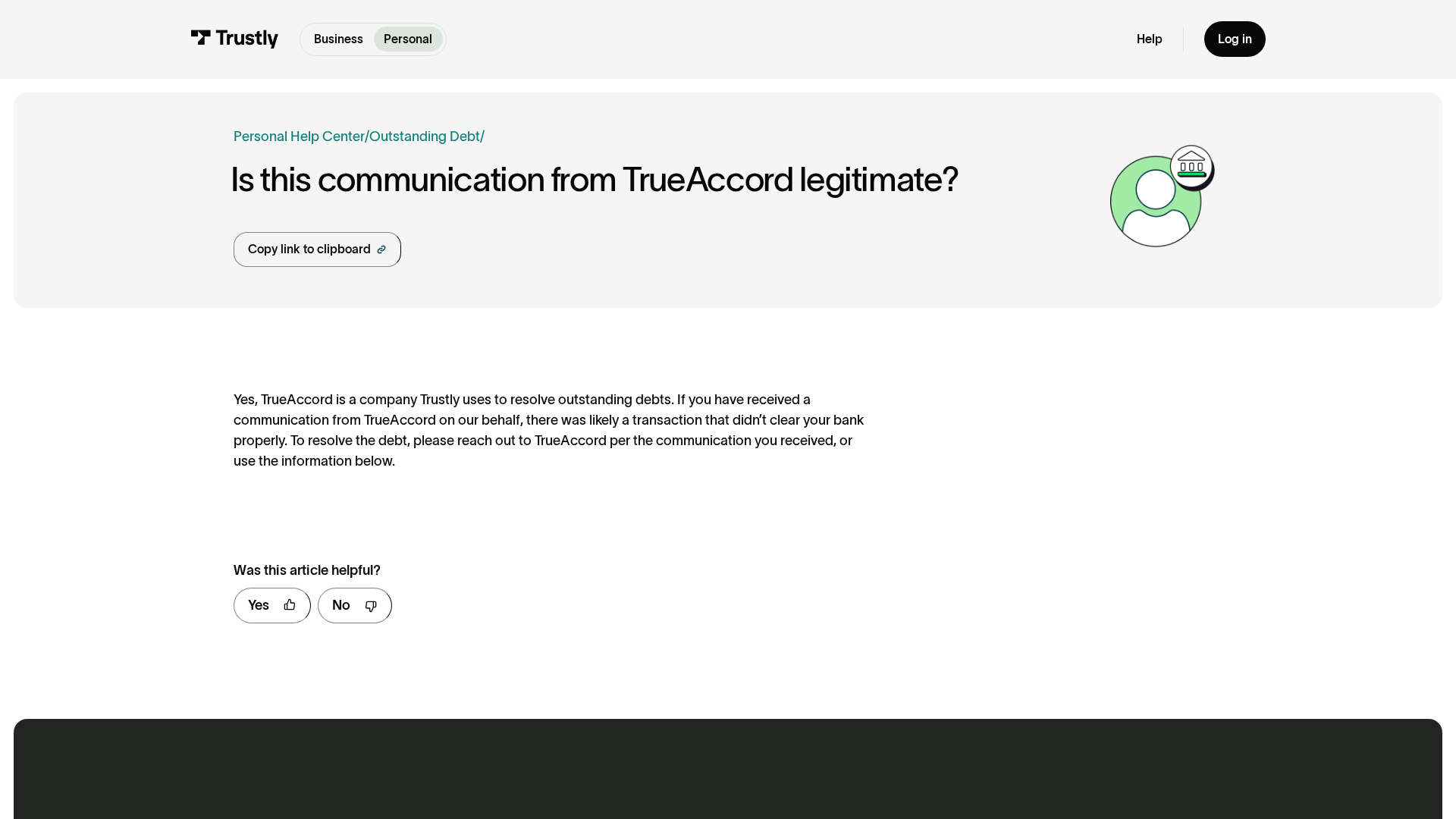
scroll to position [700, 0]
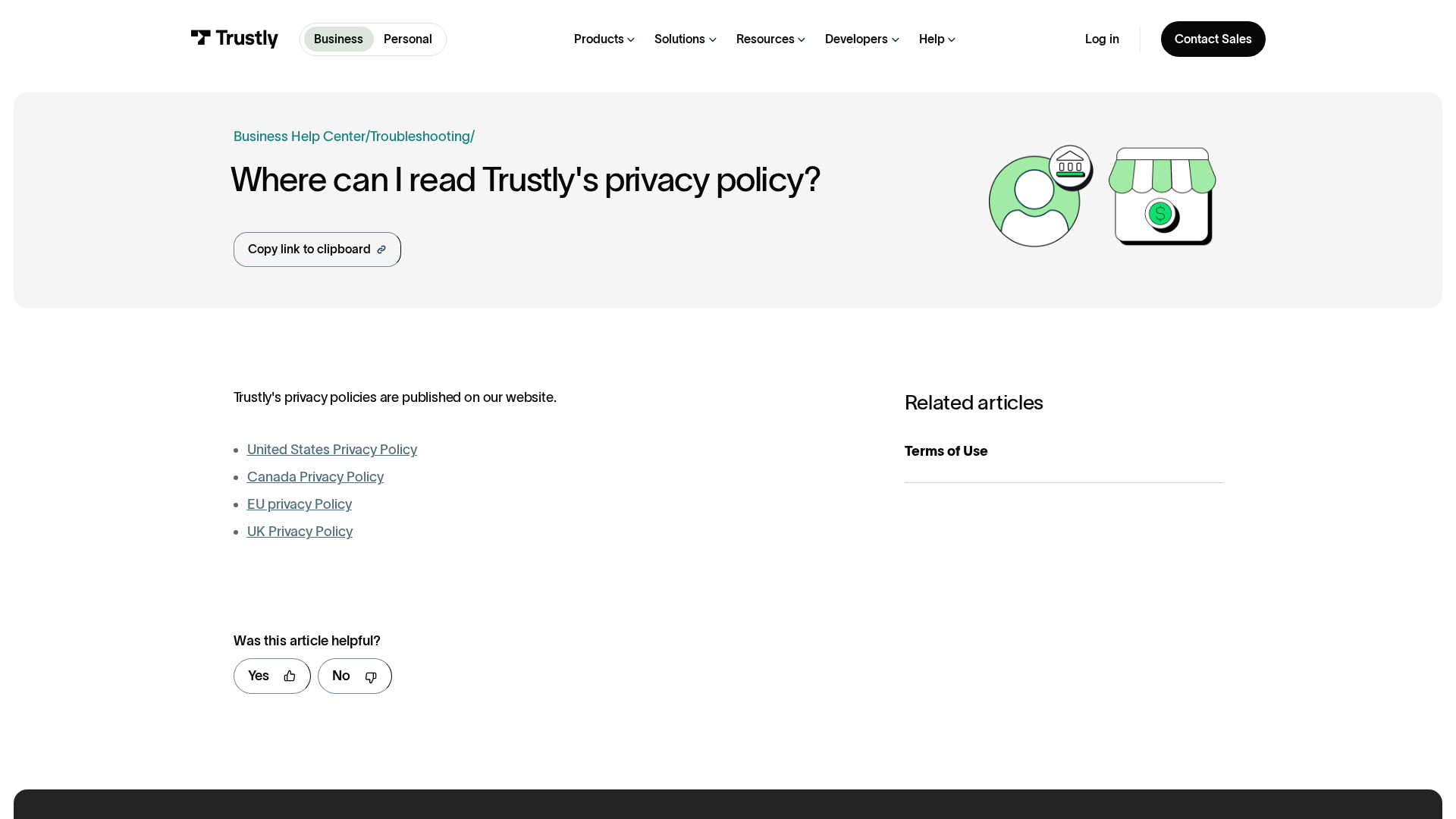
scroll to position [771, 0]
